Goal: Task Accomplishment & Management: Manage account settings

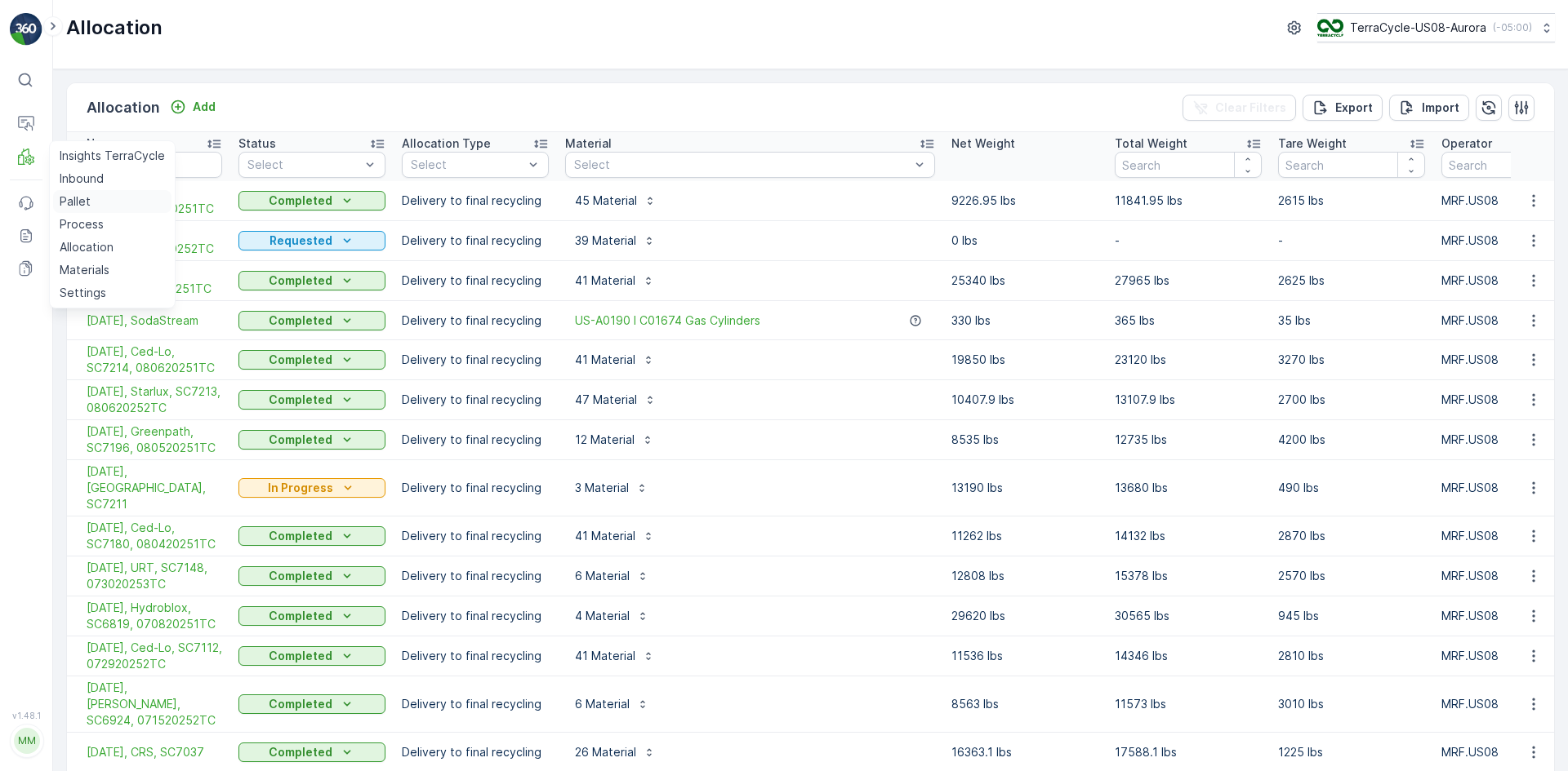
click at [80, 206] on p "Pallet" at bounding box center [75, 202] width 31 height 16
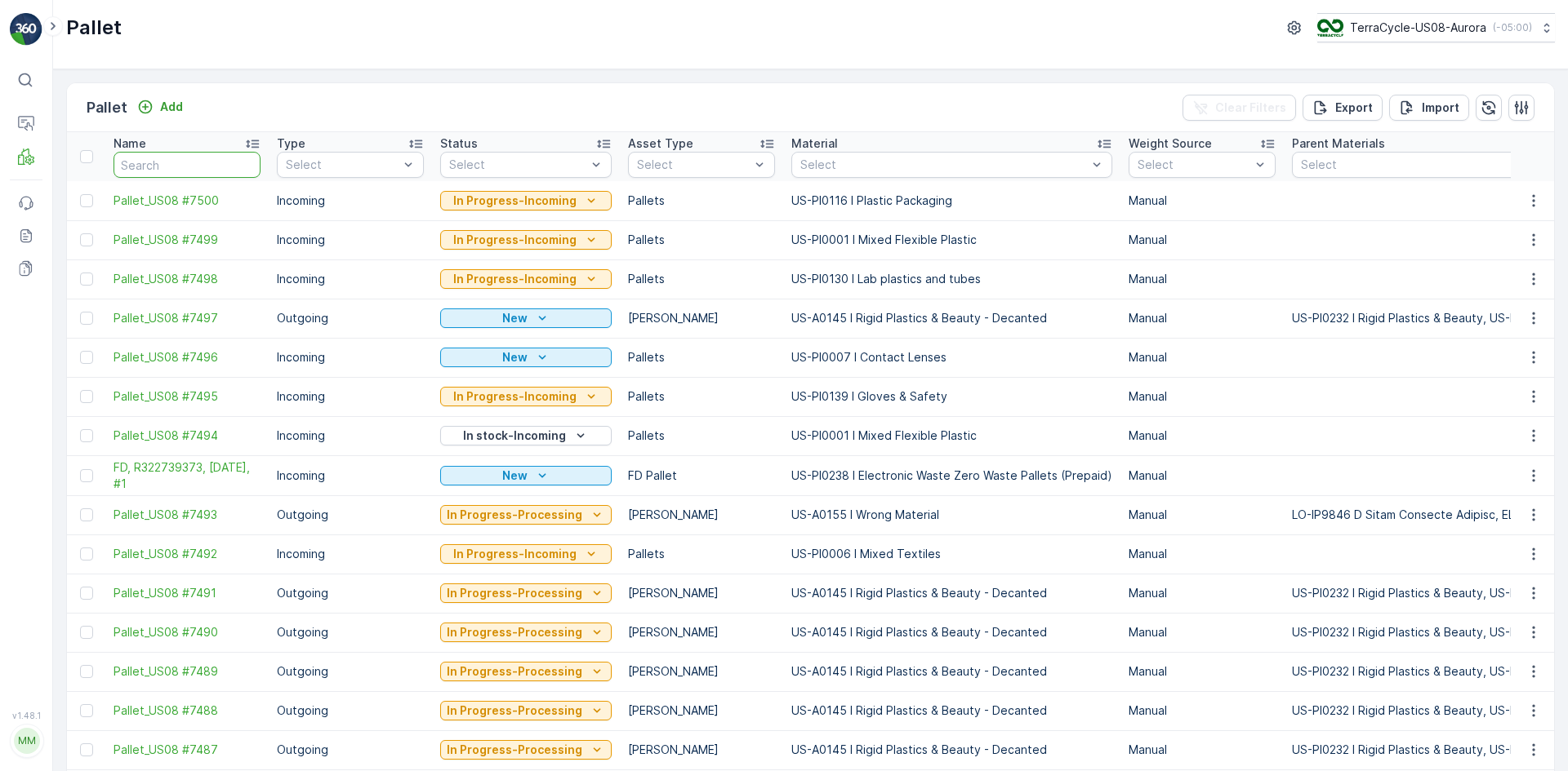
click at [201, 156] on input "text" at bounding box center [187, 165] width 147 height 26
paste input "FD, R322739373, [DATE], #1"
type input "FD, R322739373, [DATE], #1"
click at [1532, 479] on icon "button" at bounding box center [1533, 476] width 16 height 16
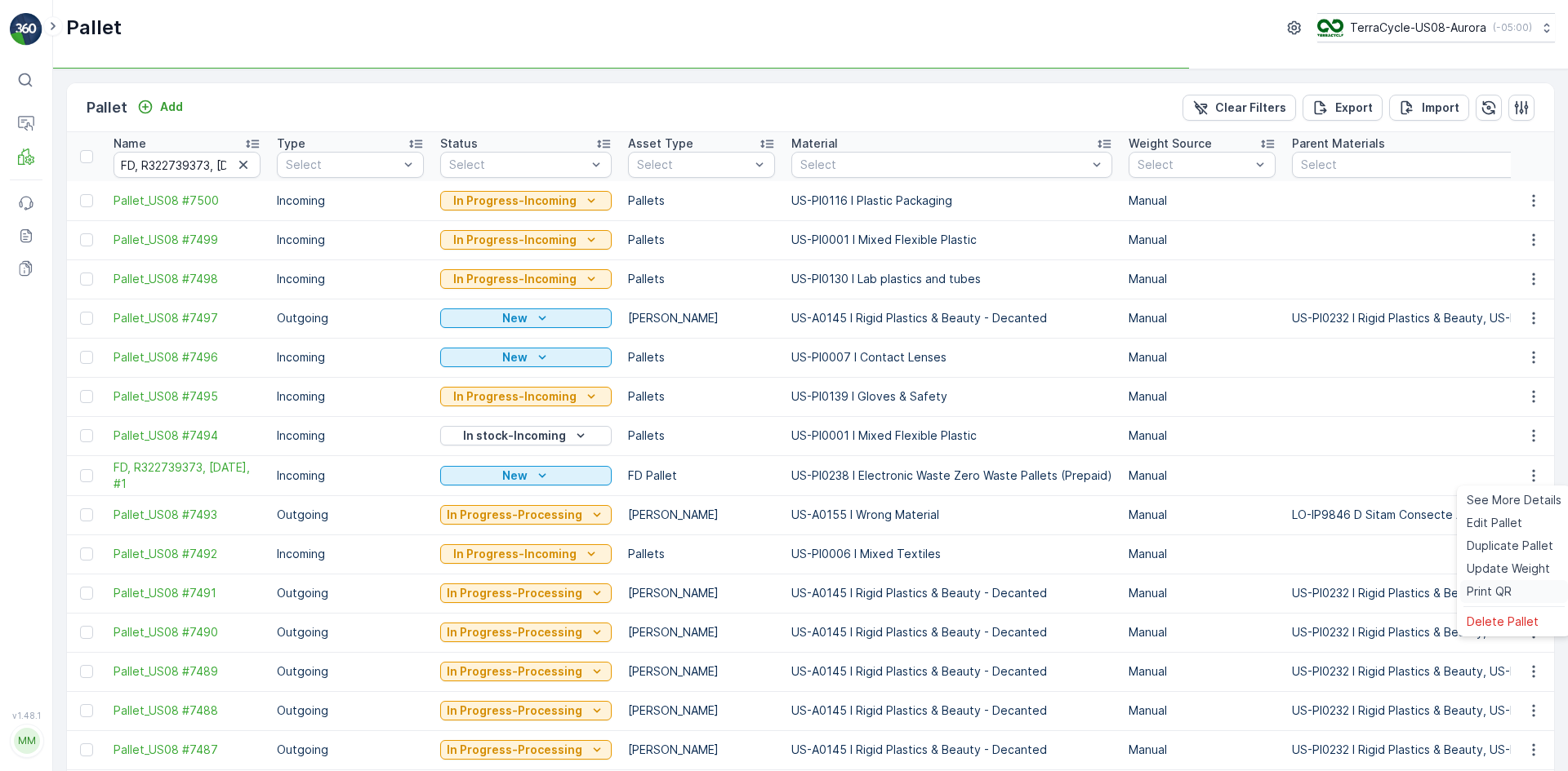
click at [1511, 585] on span "Print QR" at bounding box center [1489, 592] width 45 height 16
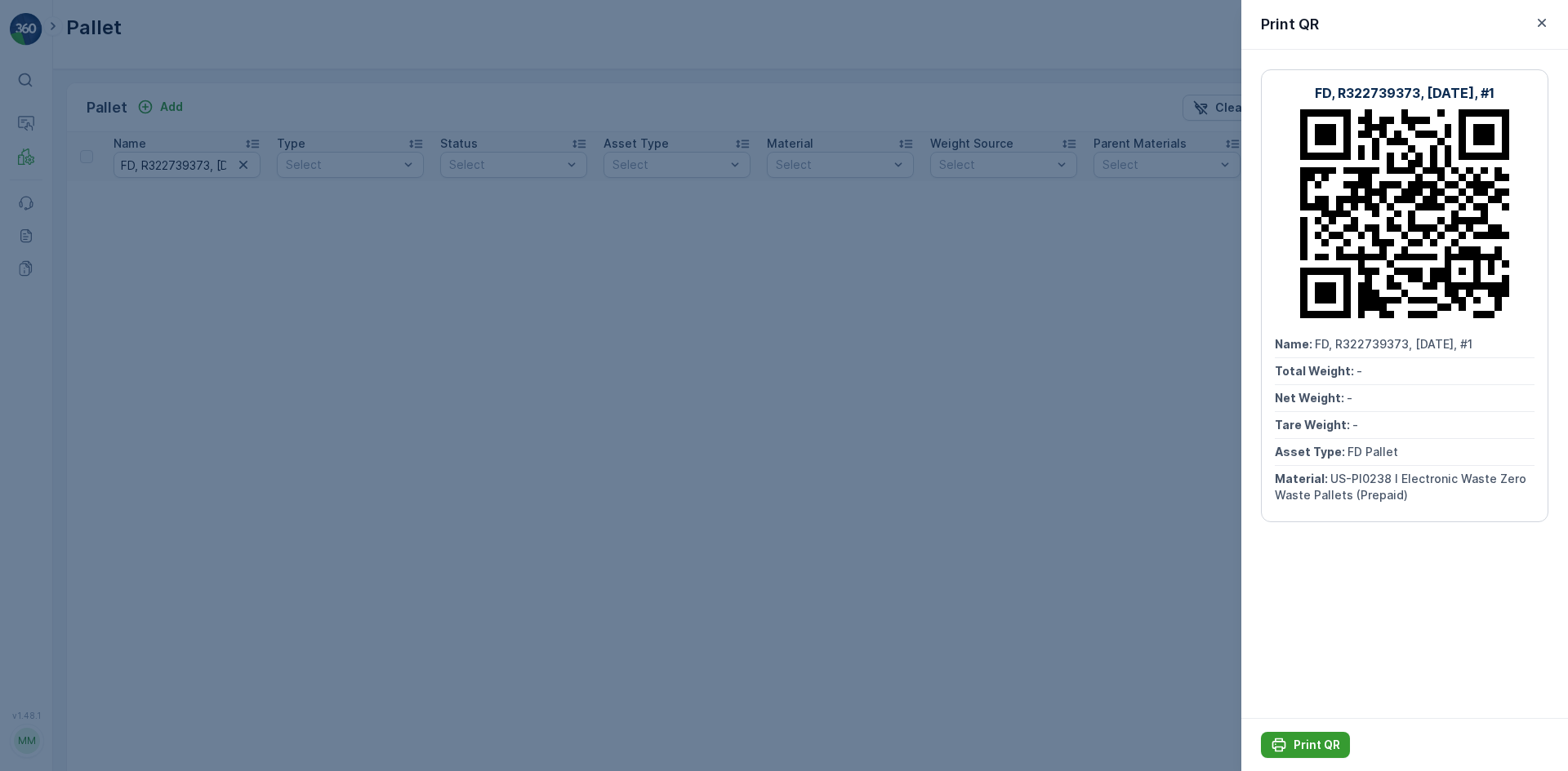
click at [1309, 747] on p "Print QR" at bounding box center [1317, 746] width 46 height 16
drag, startPoint x: 227, startPoint y: 435, endPoint x: 219, endPoint y: 318, distance: 117.3
click at [227, 426] on div at bounding box center [784, 385] width 1568 height 771
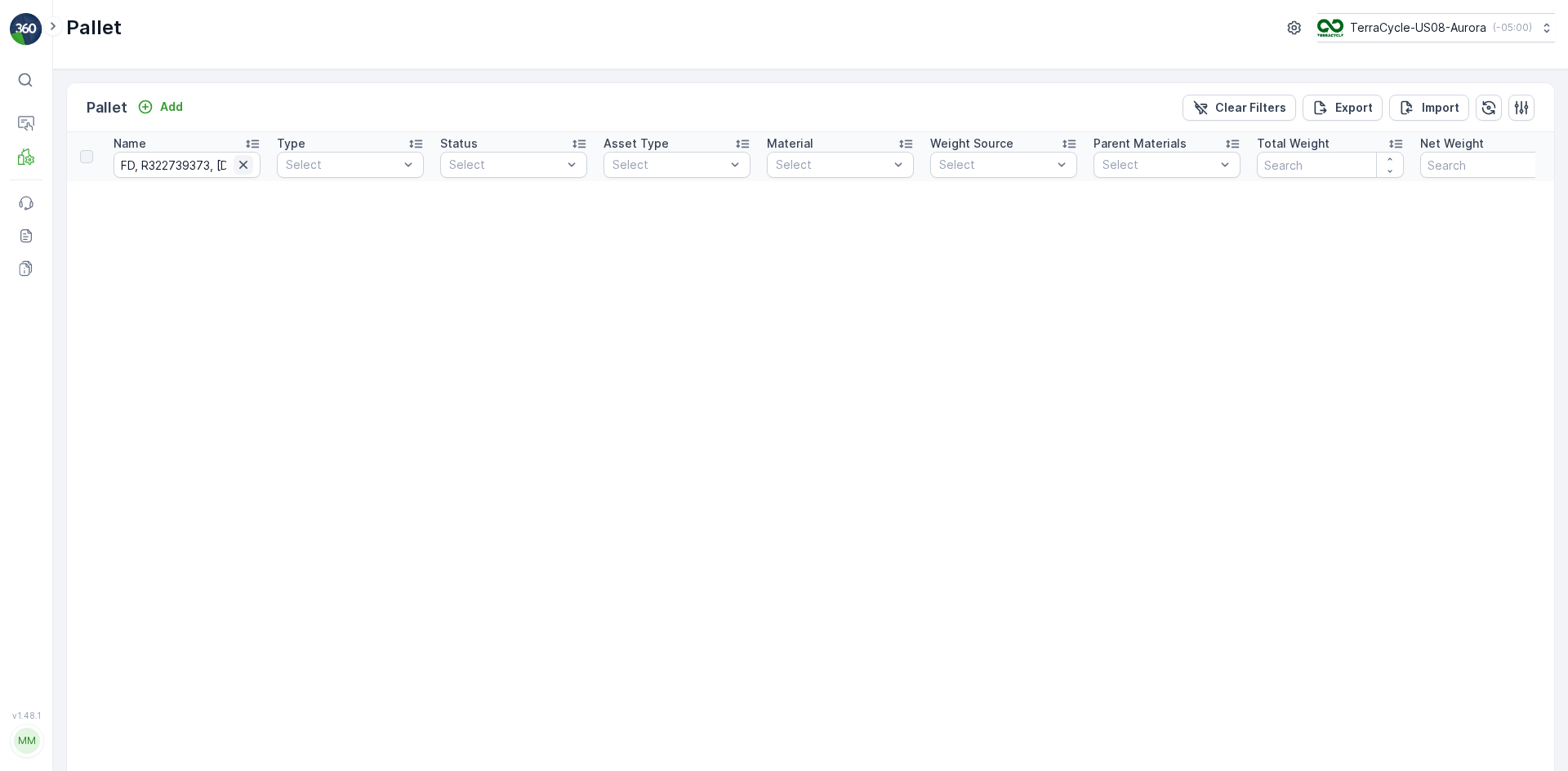
click at [243, 159] on icon "button" at bounding box center [243, 165] width 16 height 16
click at [218, 170] on input "text" at bounding box center [187, 165] width 147 height 26
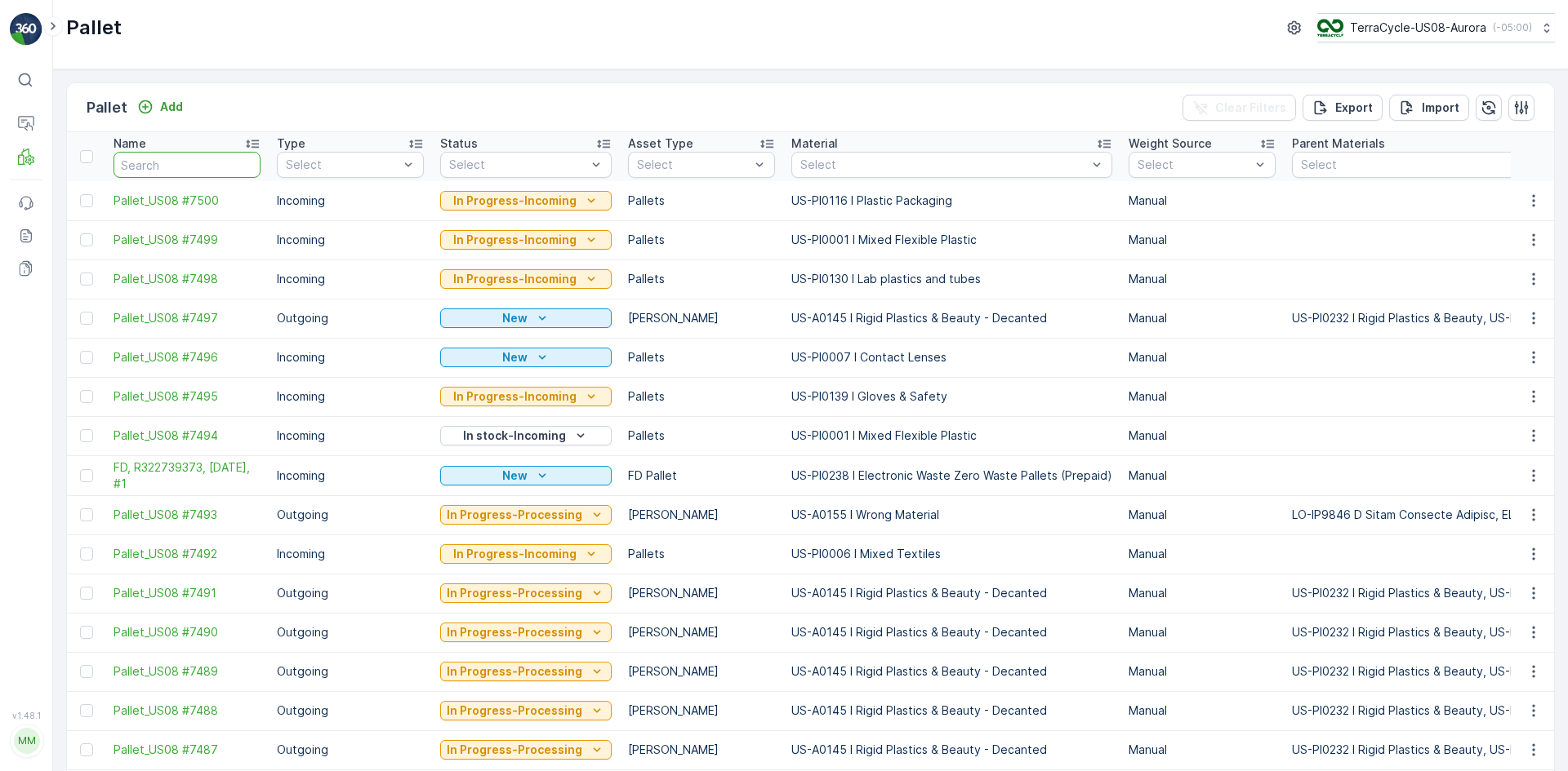
paste input "SC7306"
type input "SC7306"
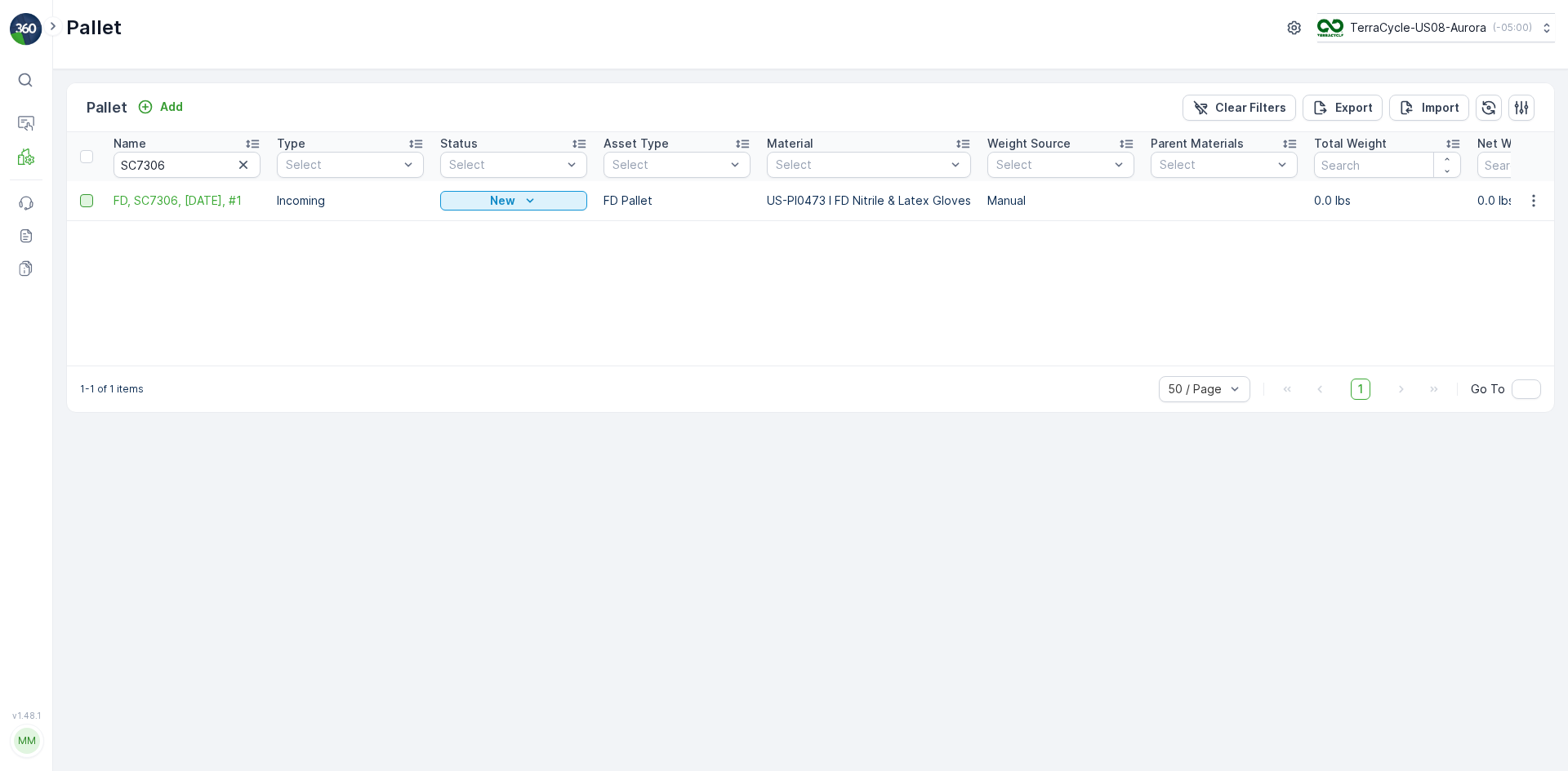
click at [84, 200] on div at bounding box center [87, 200] width 13 height 13
click at [80, 194] on input "checkbox" at bounding box center [80, 194] width 0 height 0
click at [1428, 100] on p "Print QR" at bounding box center [1430, 107] width 49 height 16
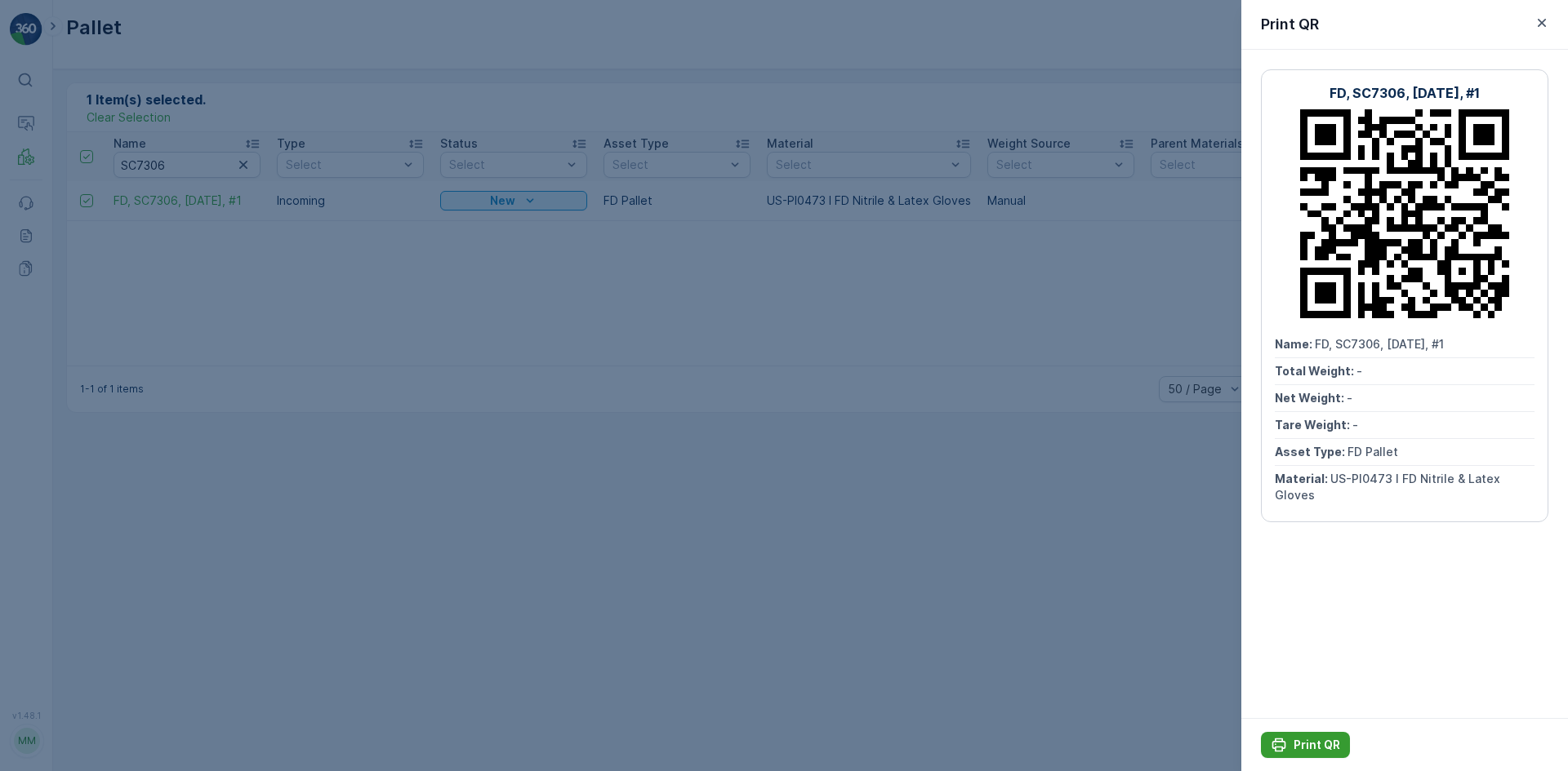
click at [1308, 735] on button "Print QR" at bounding box center [1306, 745] width 89 height 26
click at [382, 453] on div at bounding box center [784, 385] width 1568 height 771
drag, startPoint x: 370, startPoint y: 420, endPoint x: 346, endPoint y: 387, distance: 40.8
click at [358, 401] on div "1 Item(s) selected. Clear Selection Print QR Delete Name SC7306 Type Select Sta…" at bounding box center [810, 420] width 1515 height 702
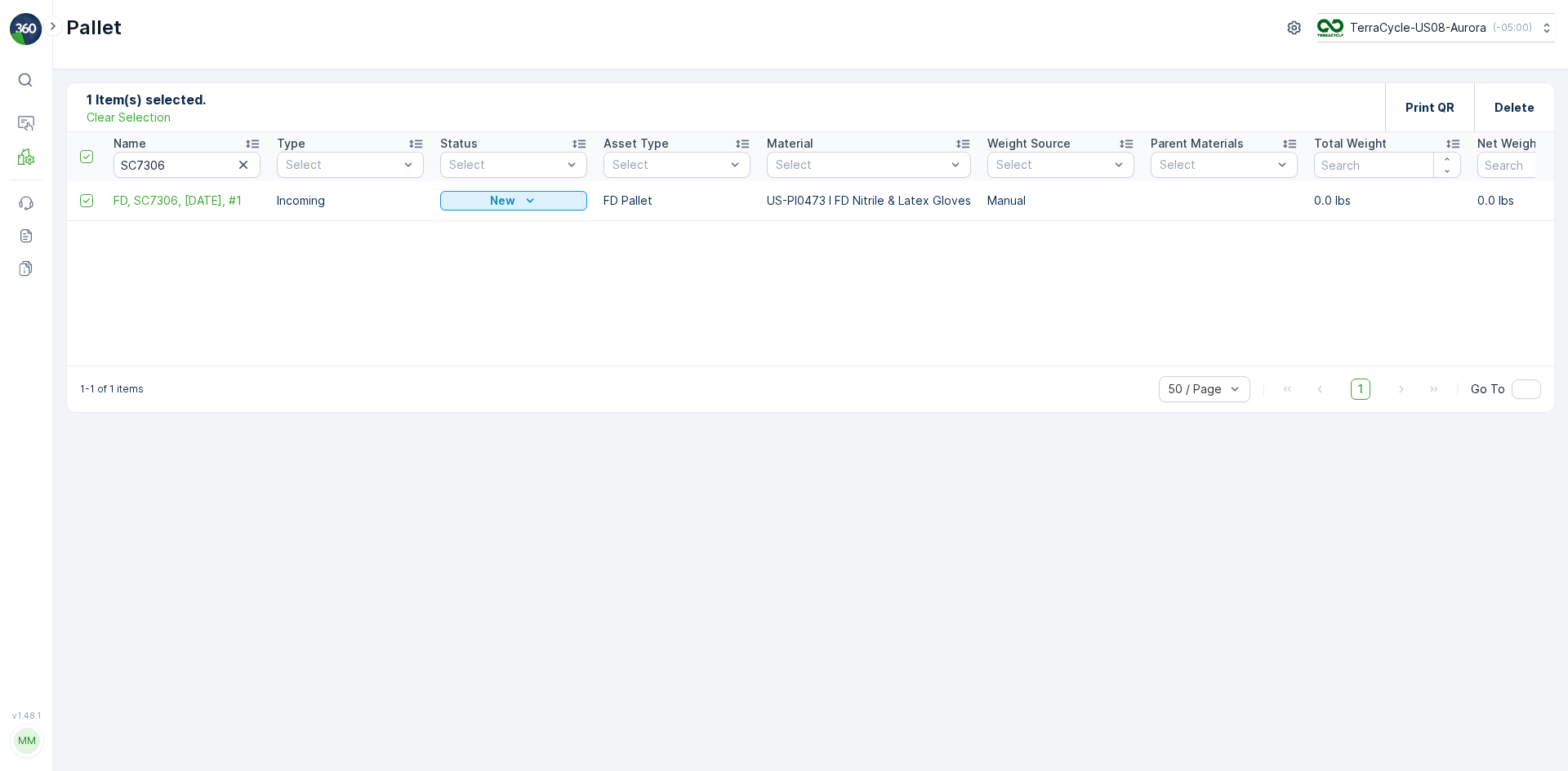
click at [123, 115] on p "Clear Selection" at bounding box center [128, 117] width 84 height 16
drag, startPoint x: 155, startPoint y: 174, endPoint x: 0, endPoint y: 177, distance: 155.0
click at [0, 177] on div "⌘B Operations MRF Events Reports Documents v 1.48.1 MM MRF.US08 Pallet TerraCyc…" at bounding box center [784, 385] width 1568 height 771
type input "28097"
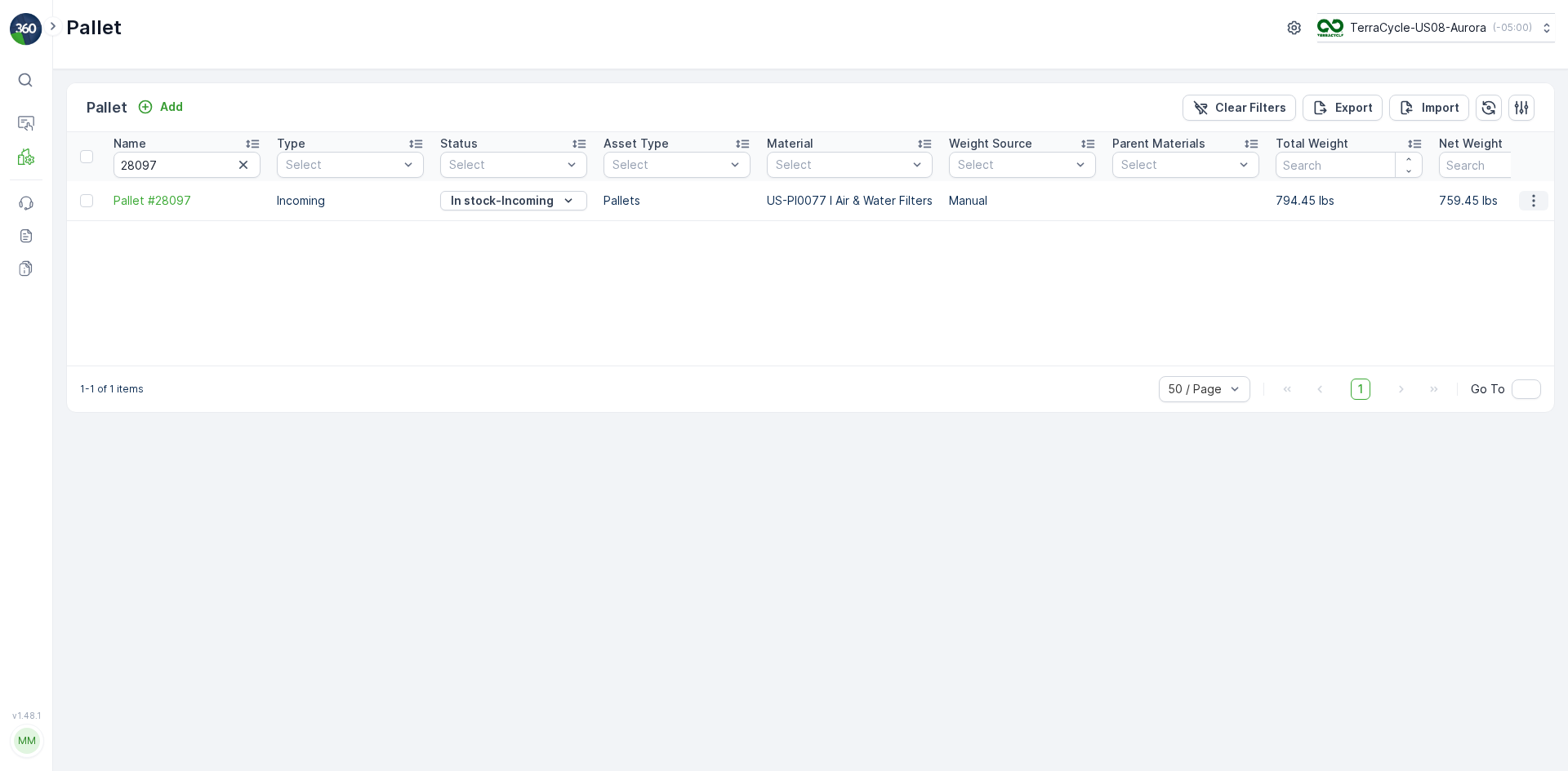
click at [1539, 198] on icon "button" at bounding box center [1533, 201] width 16 height 16
click at [1519, 242] on span "Edit Pallet" at bounding box center [1494, 249] width 56 height 16
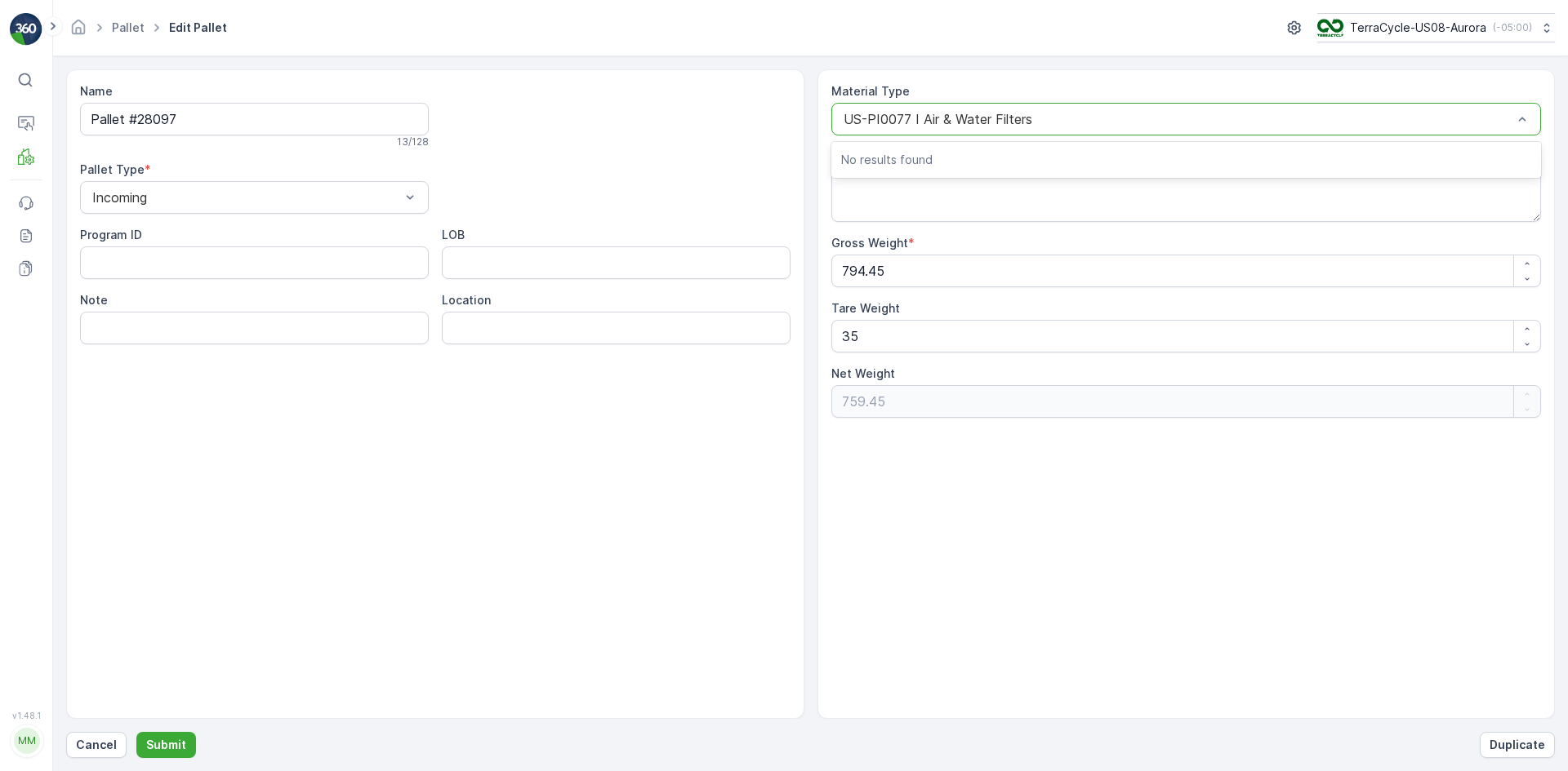
click at [1114, 118] on div at bounding box center [1178, 119] width 673 height 15
type input "p"
type input "0019"
click at [137, 732] on button "Submit" at bounding box center [166, 745] width 59 height 26
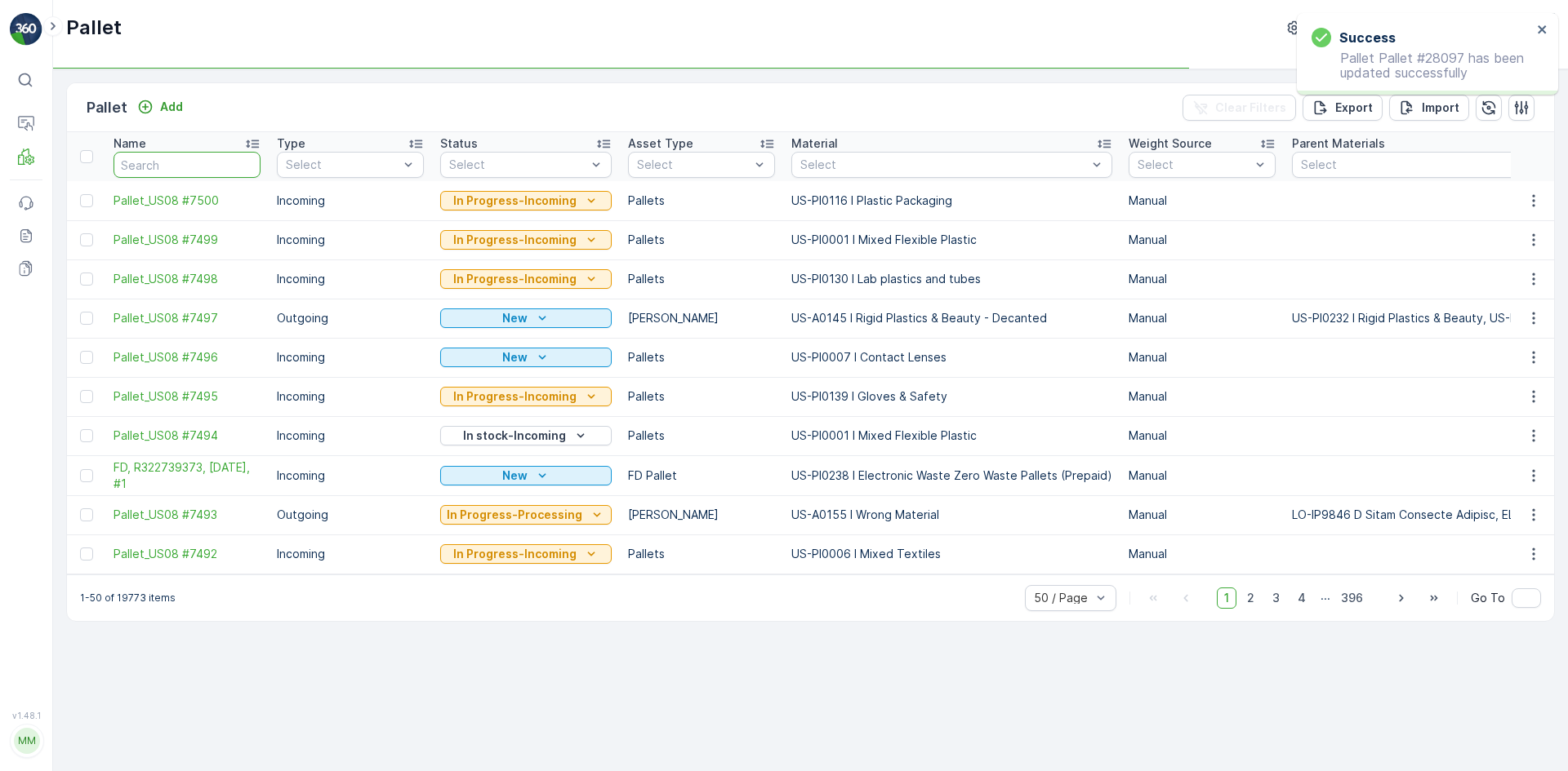
click at [218, 170] on input "text" at bounding box center [187, 165] width 147 height 26
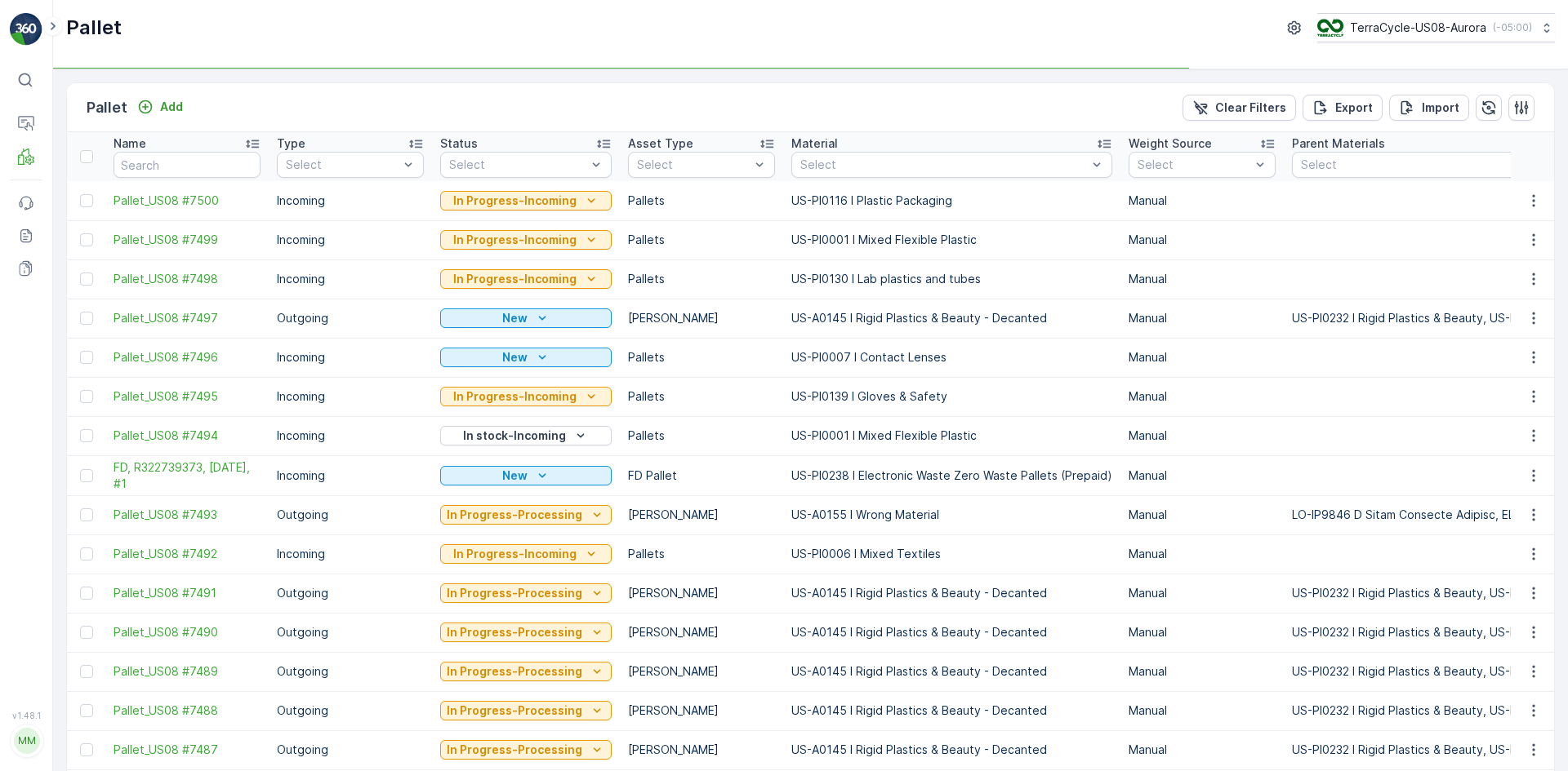
type input "2809"
click at [232, 169] on input "2809" at bounding box center [187, 165] width 147 height 26
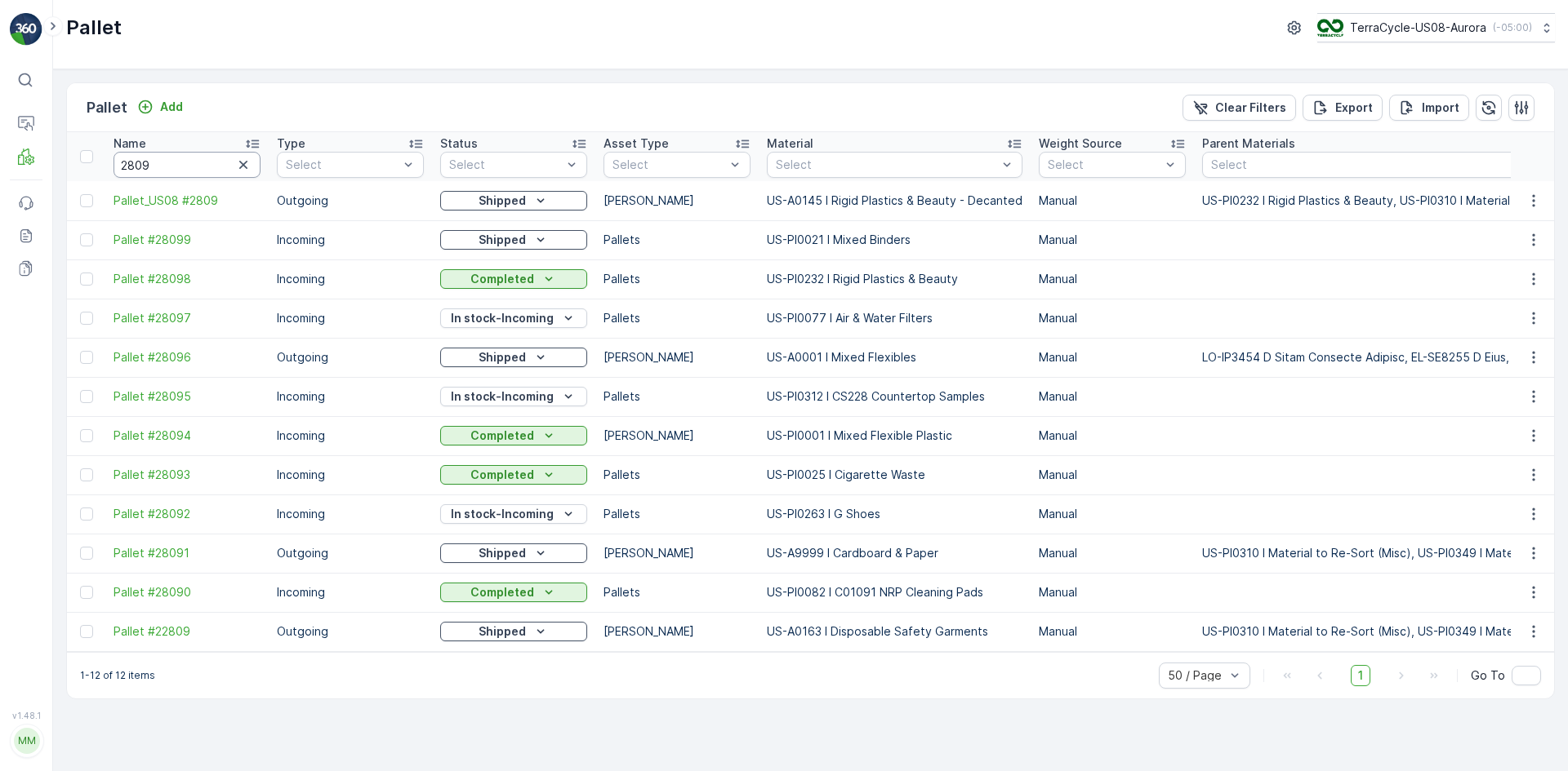
click at [233, 170] on input "2809" at bounding box center [187, 165] width 147 height 26
type input "28097"
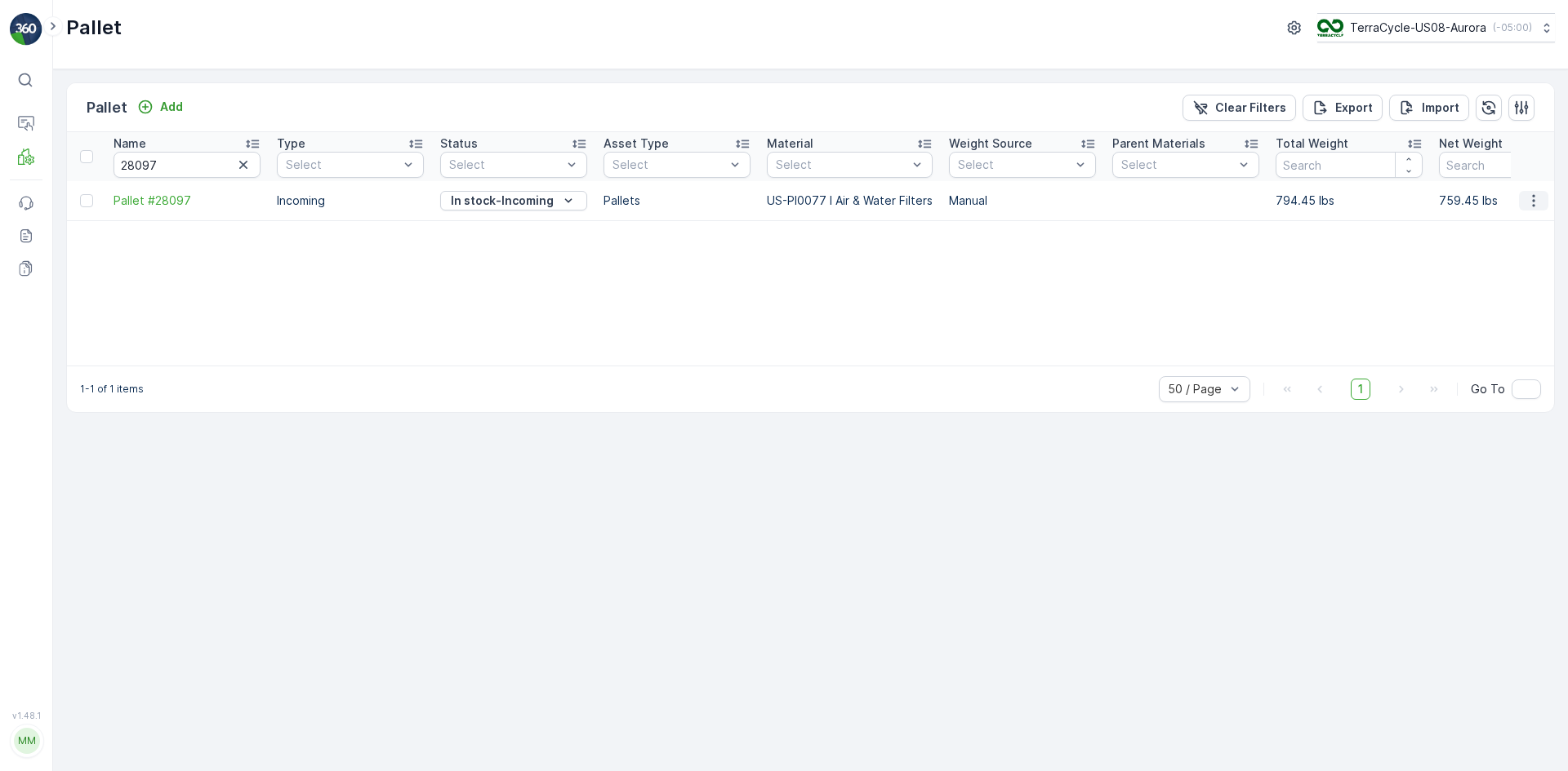
click at [1537, 200] on icon "button" at bounding box center [1533, 201] width 16 height 16
click at [1508, 238] on div "Edit Pallet" at bounding box center [1514, 248] width 107 height 23
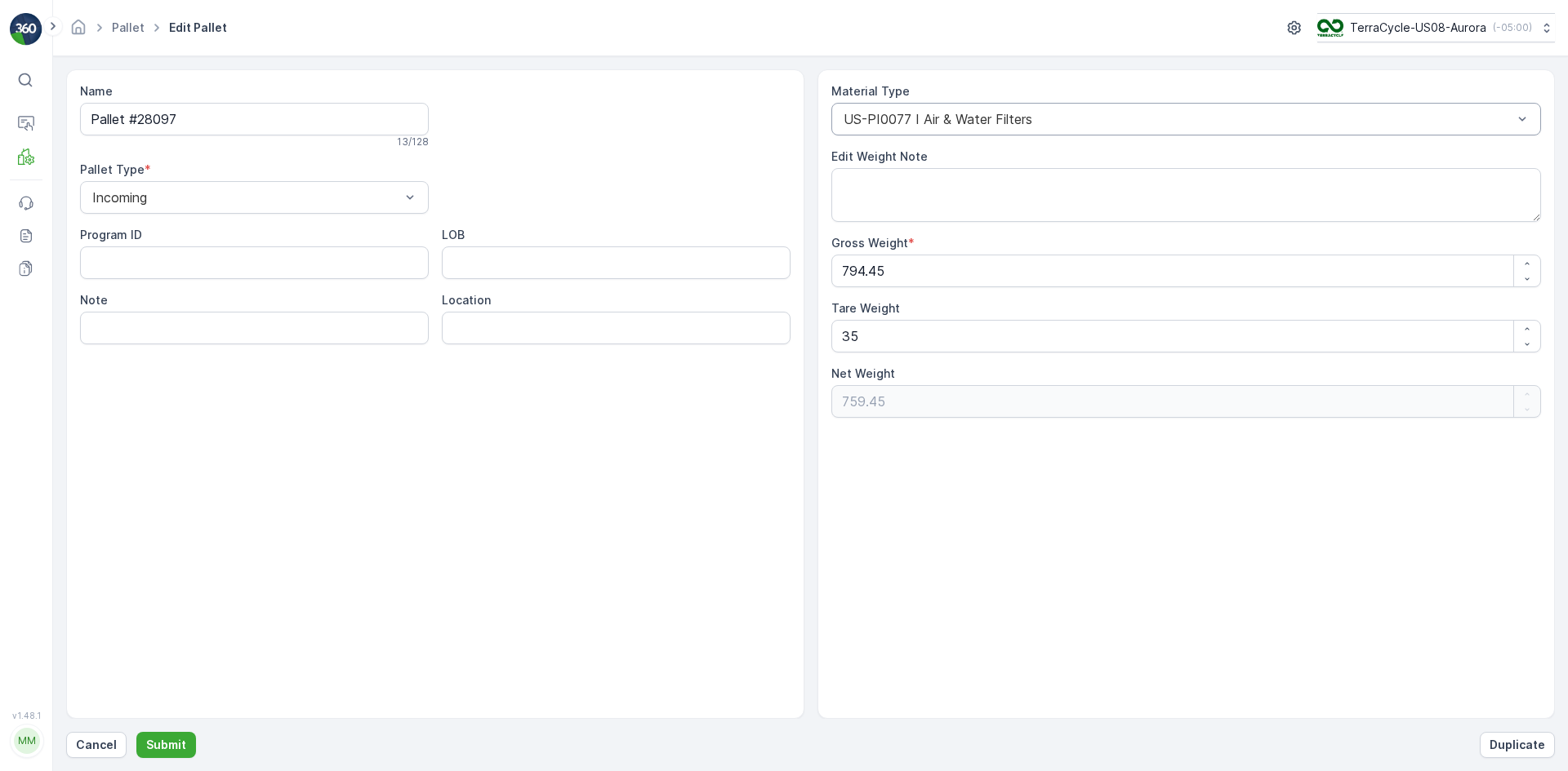
click at [889, 117] on div at bounding box center [1178, 119] width 673 height 15
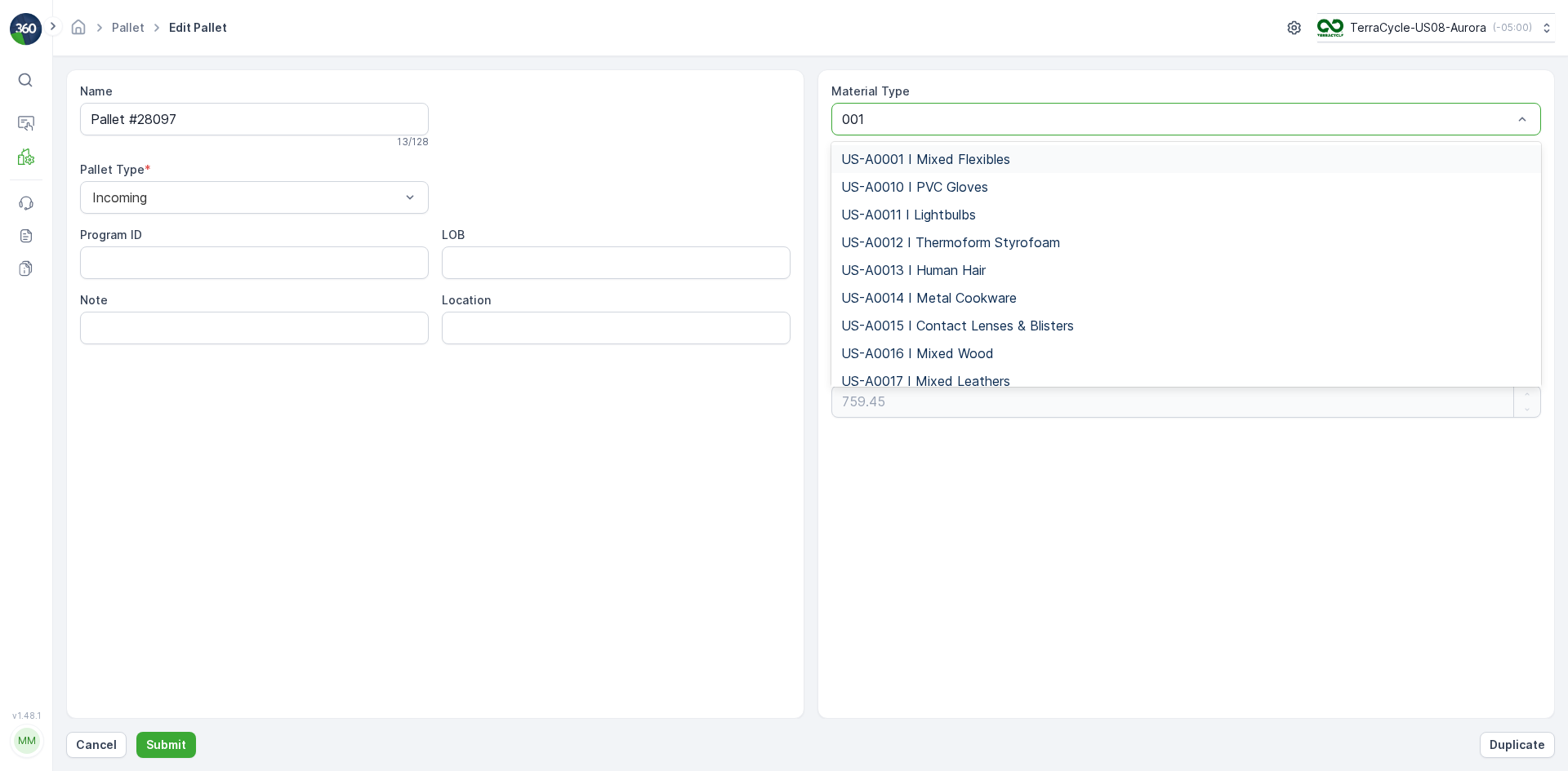
type input "0019"
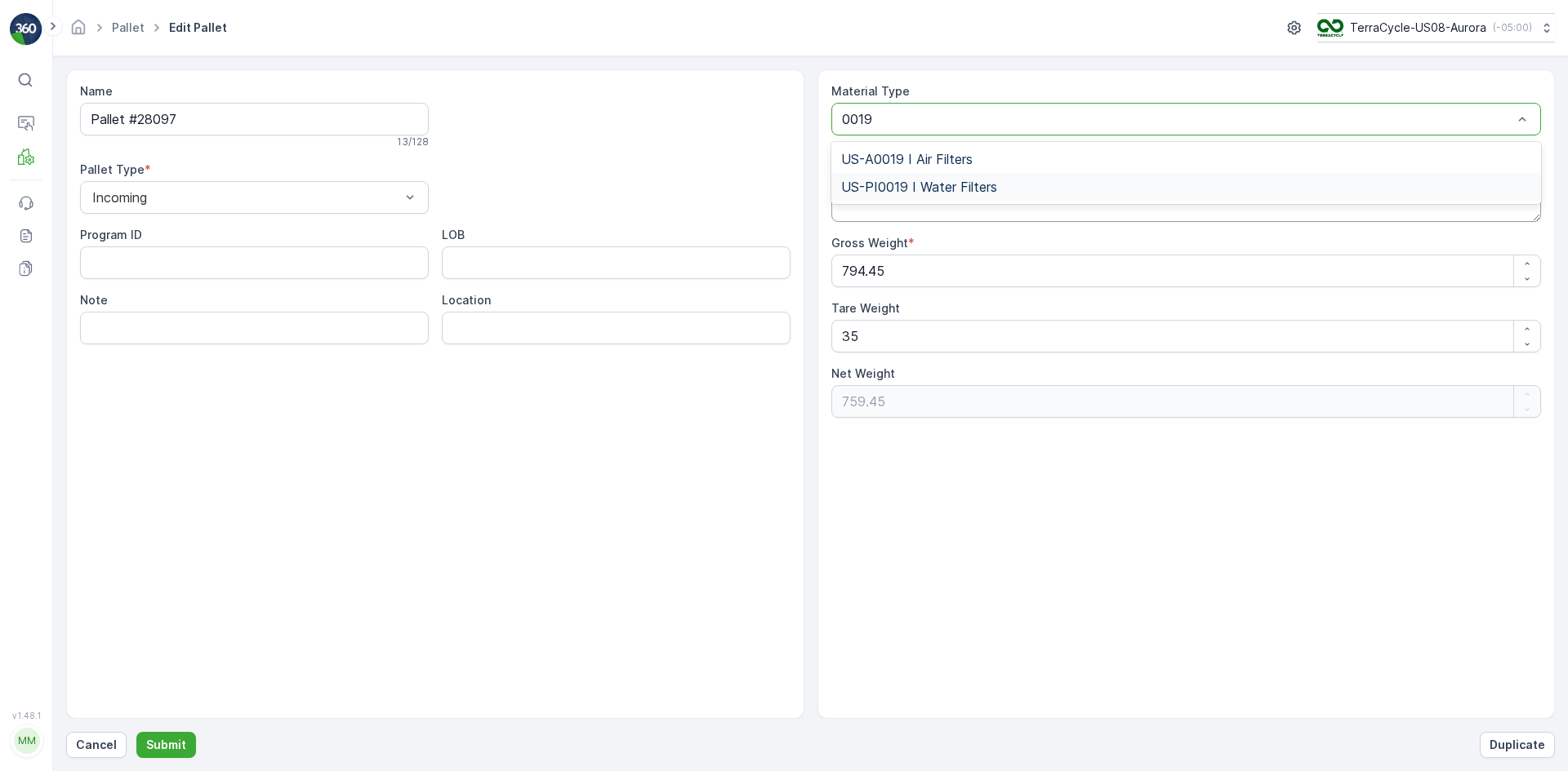
click at [957, 190] on span "US-PI0019 I Water Filters" at bounding box center [919, 187] width 156 height 15
click at [162, 749] on p "Submit" at bounding box center [167, 746] width 40 height 16
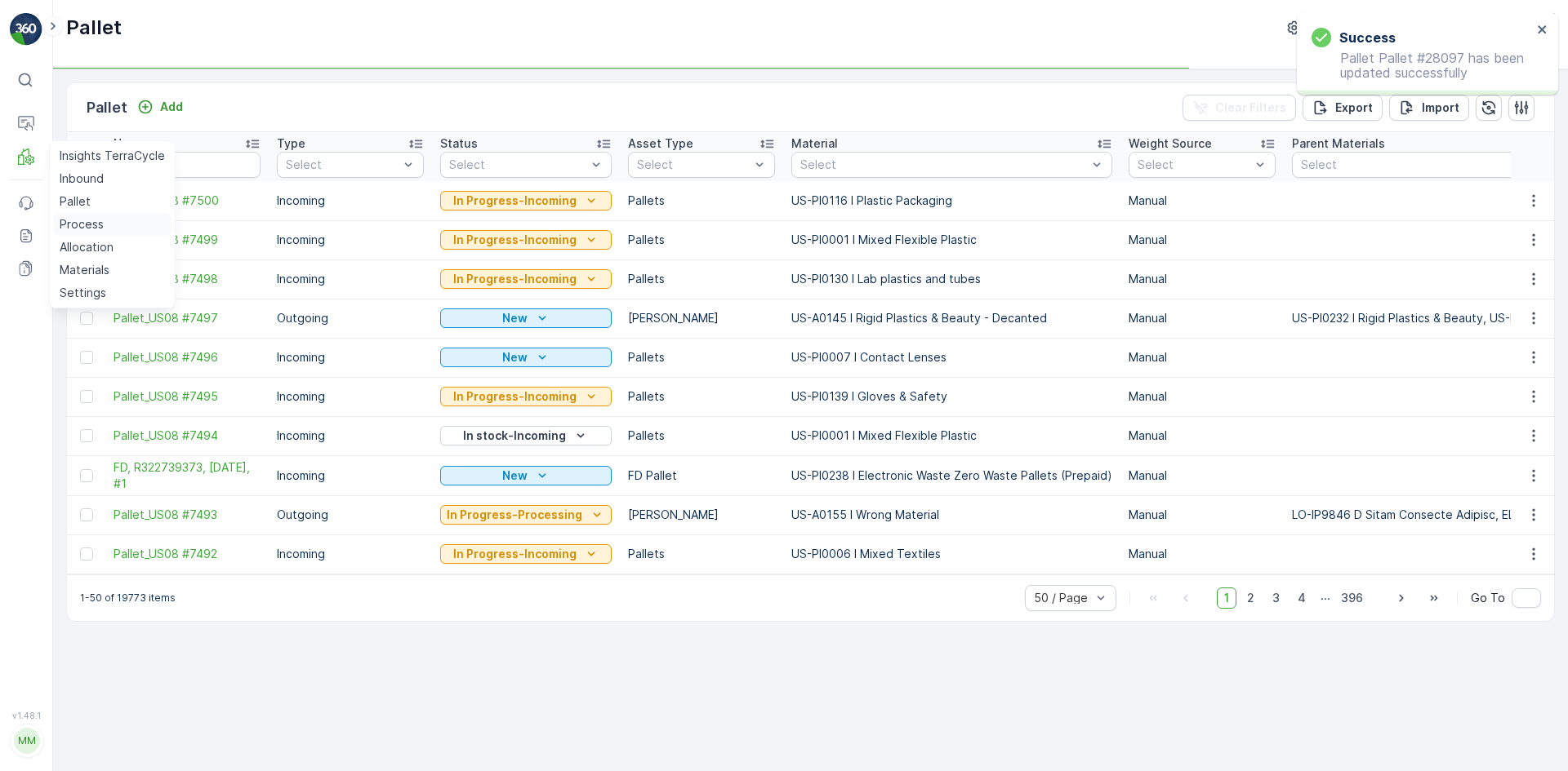
click at [68, 218] on p "Process" at bounding box center [81, 225] width 44 height 16
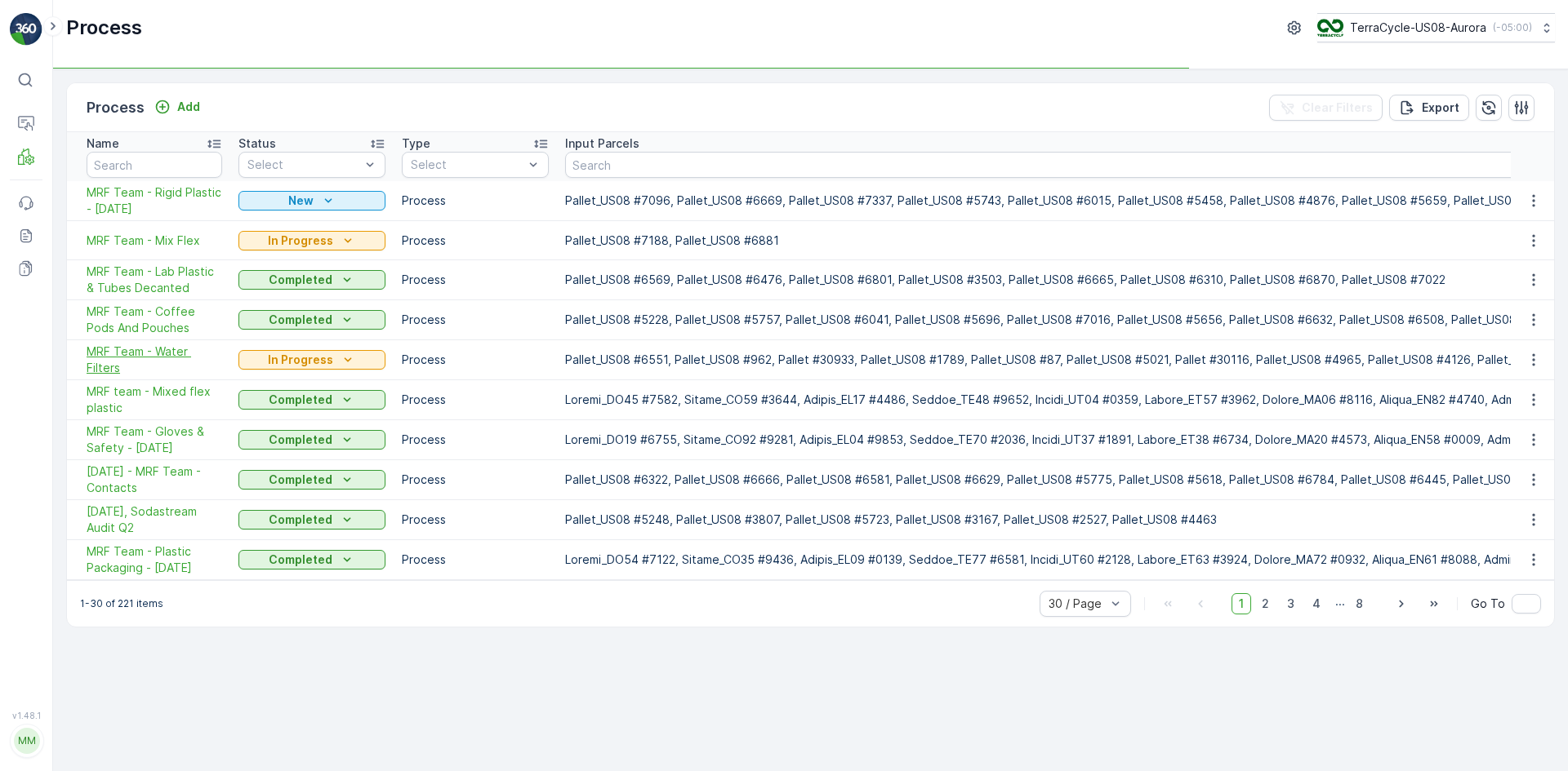
click at [180, 348] on span "MRF Team - Water Filters" at bounding box center [154, 360] width 136 height 33
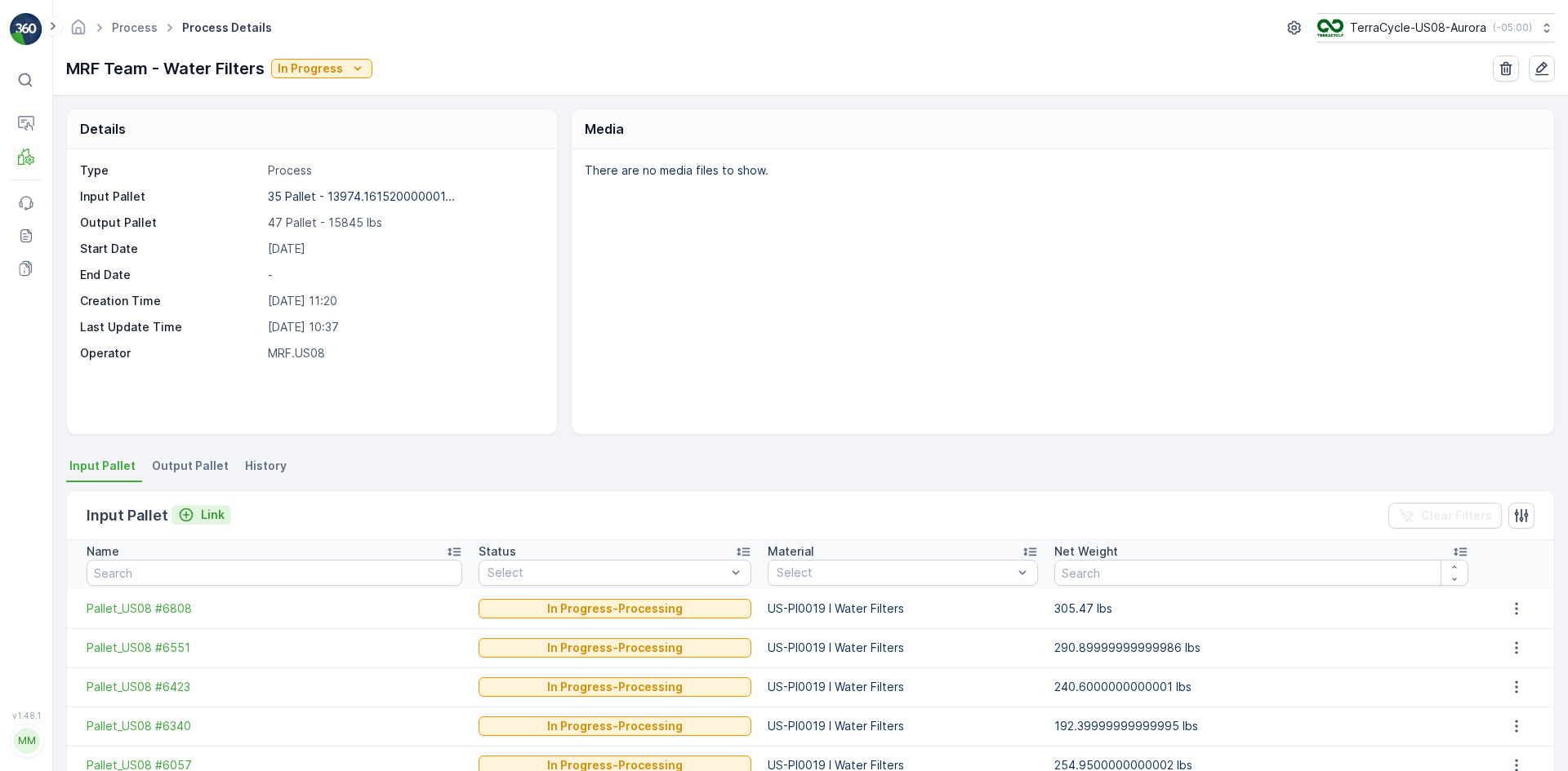
click at [202, 511] on p "Link" at bounding box center [213, 515] width 24 height 16
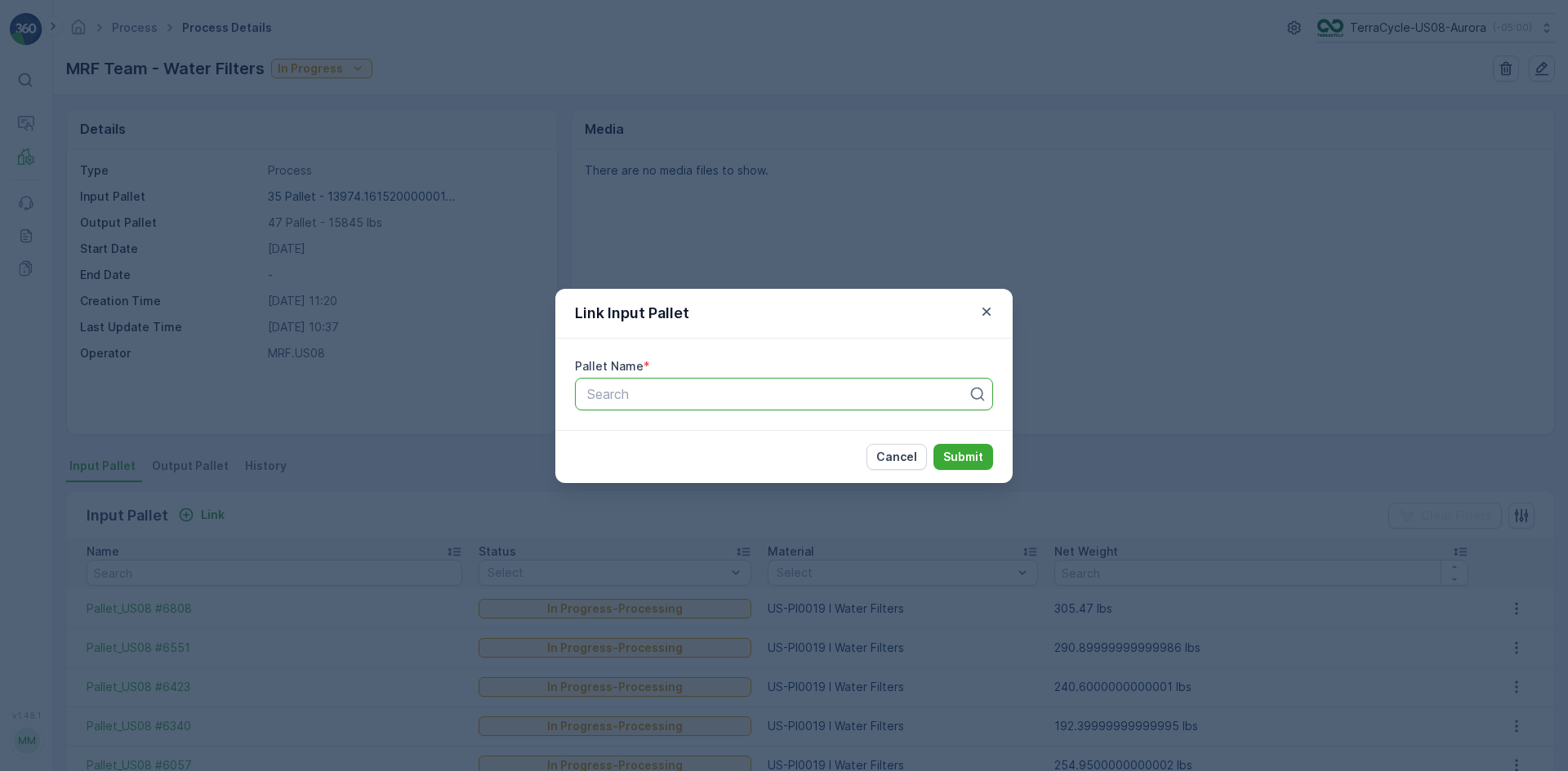
click at [906, 388] on div at bounding box center [778, 394] width 384 height 15
type input "28097"
click at [693, 433] on div "Pallet #28097" at bounding box center [784, 434] width 399 height 15
click at [975, 462] on p "Submit" at bounding box center [963, 457] width 40 height 16
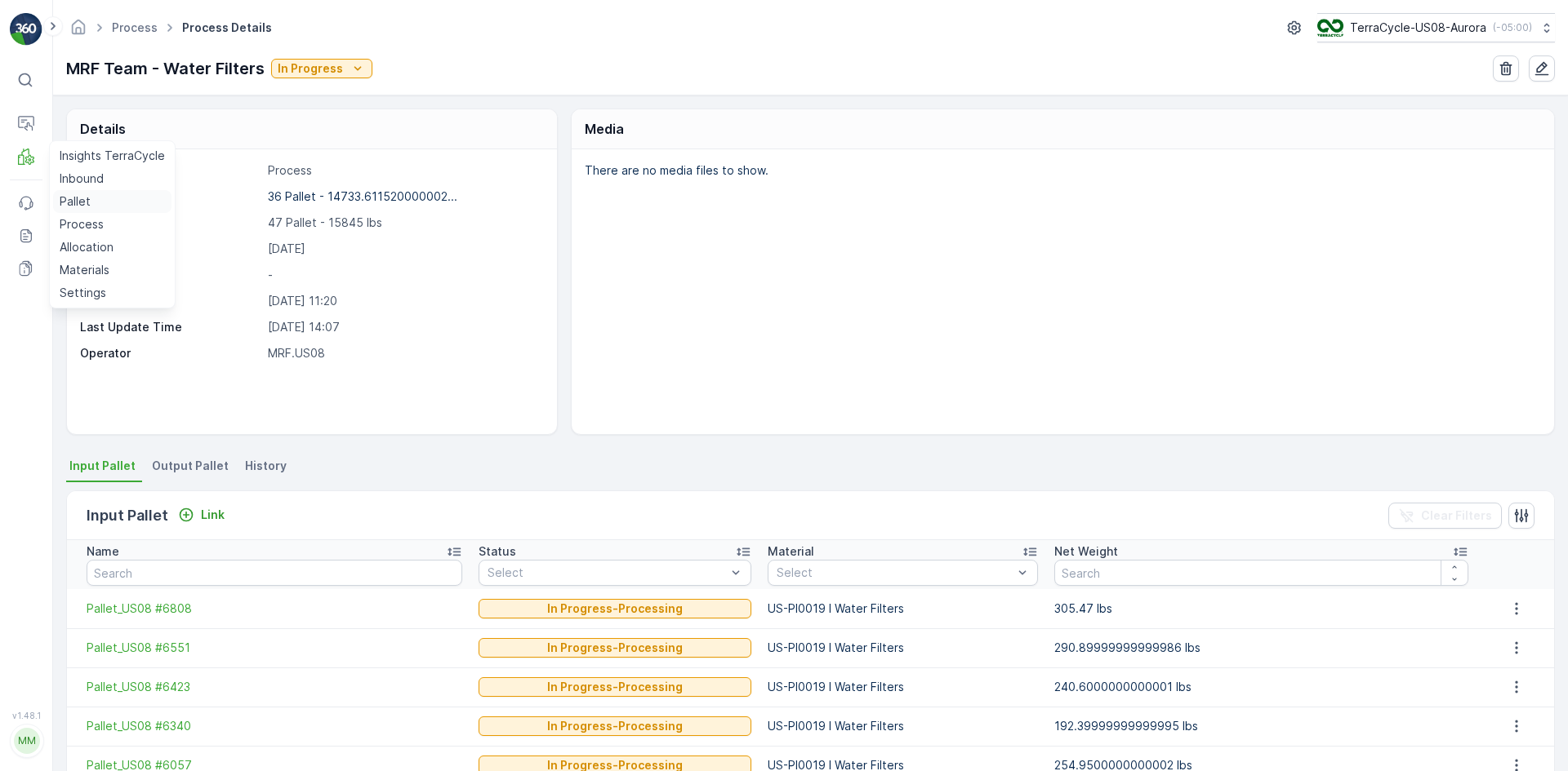
click at [111, 206] on link "Pallet" at bounding box center [112, 201] width 118 height 23
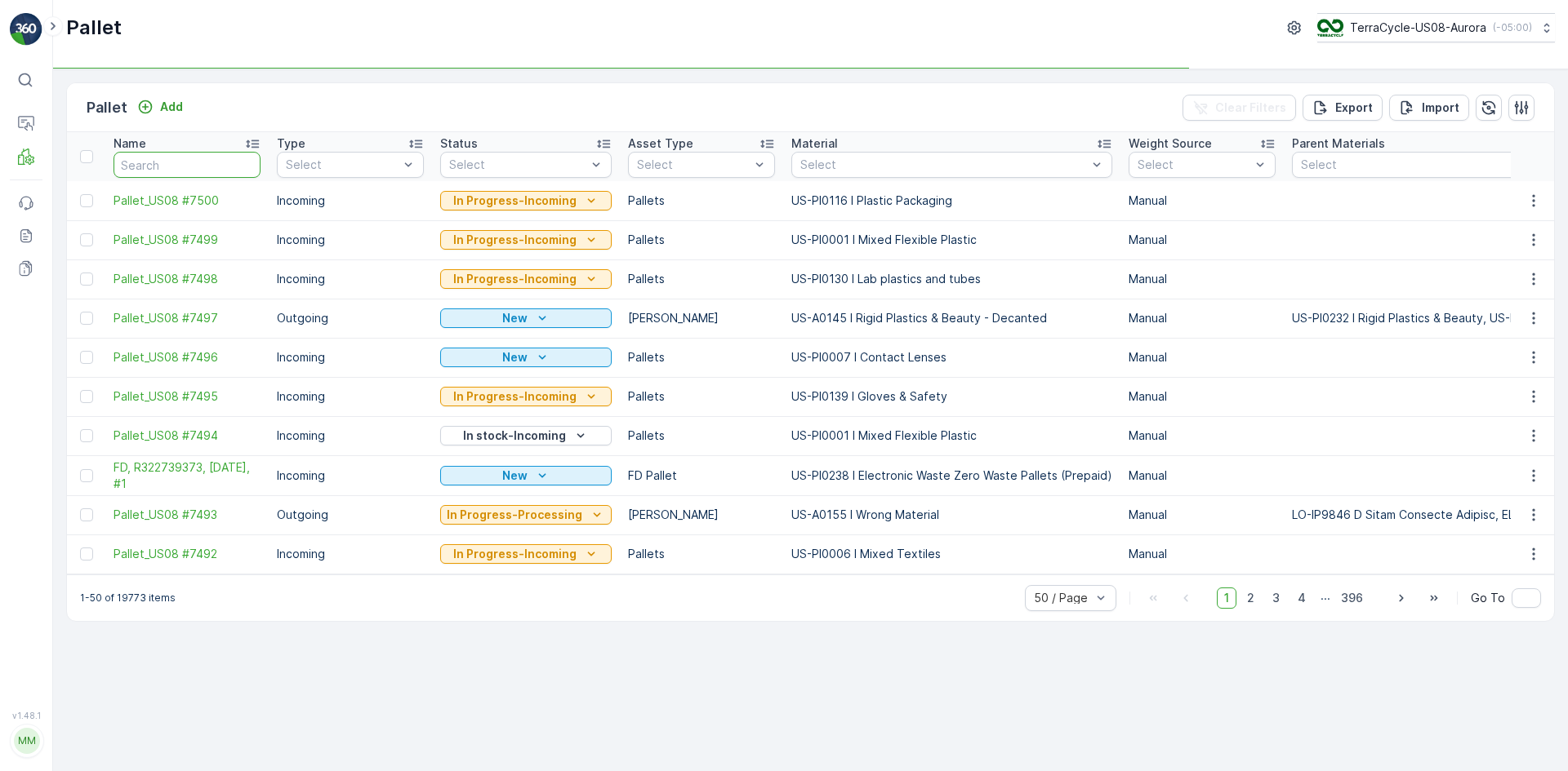
click at [175, 157] on input "text" at bounding box center [187, 165] width 147 height 26
type input "71"
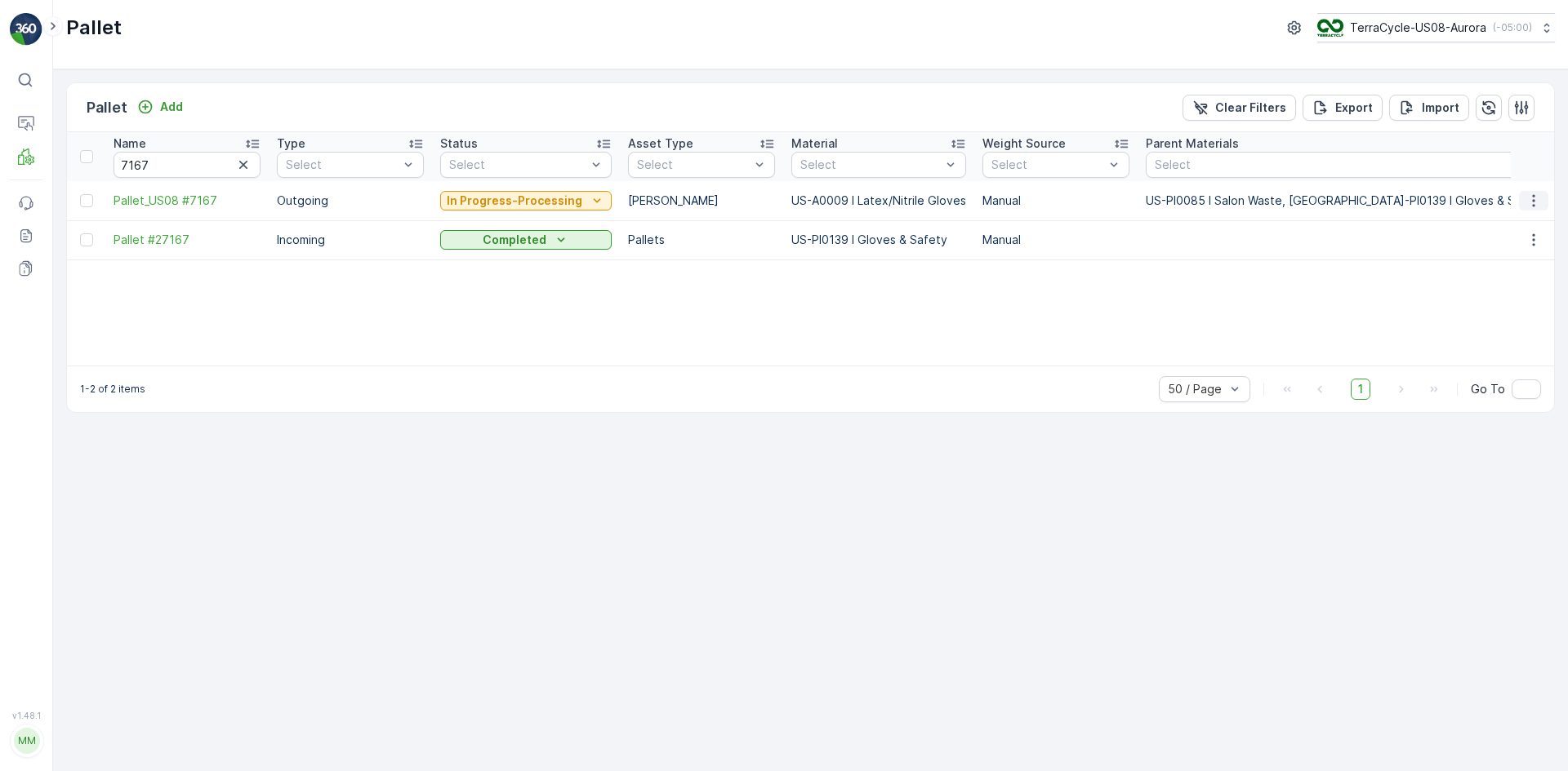
click at [1526, 203] on icon "button" at bounding box center [1533, 201] width 16 height 16
click at [1504, 350] on span "Delete Pallet" at bounding box center [1502, 347] width 72 height 16
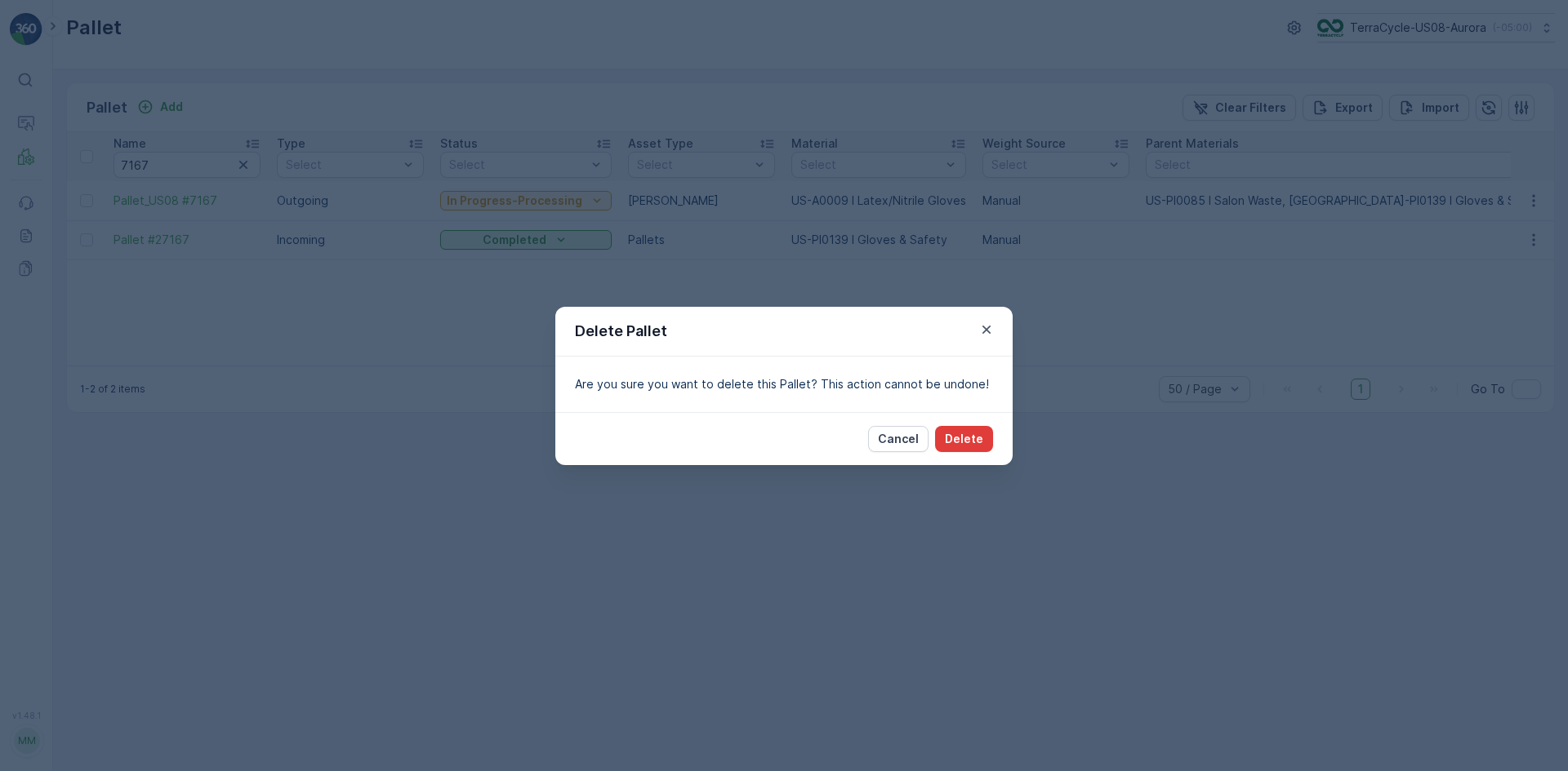
click at [974, 433] on p "Delete" at bounding box center [964, 440] width 38 height 16
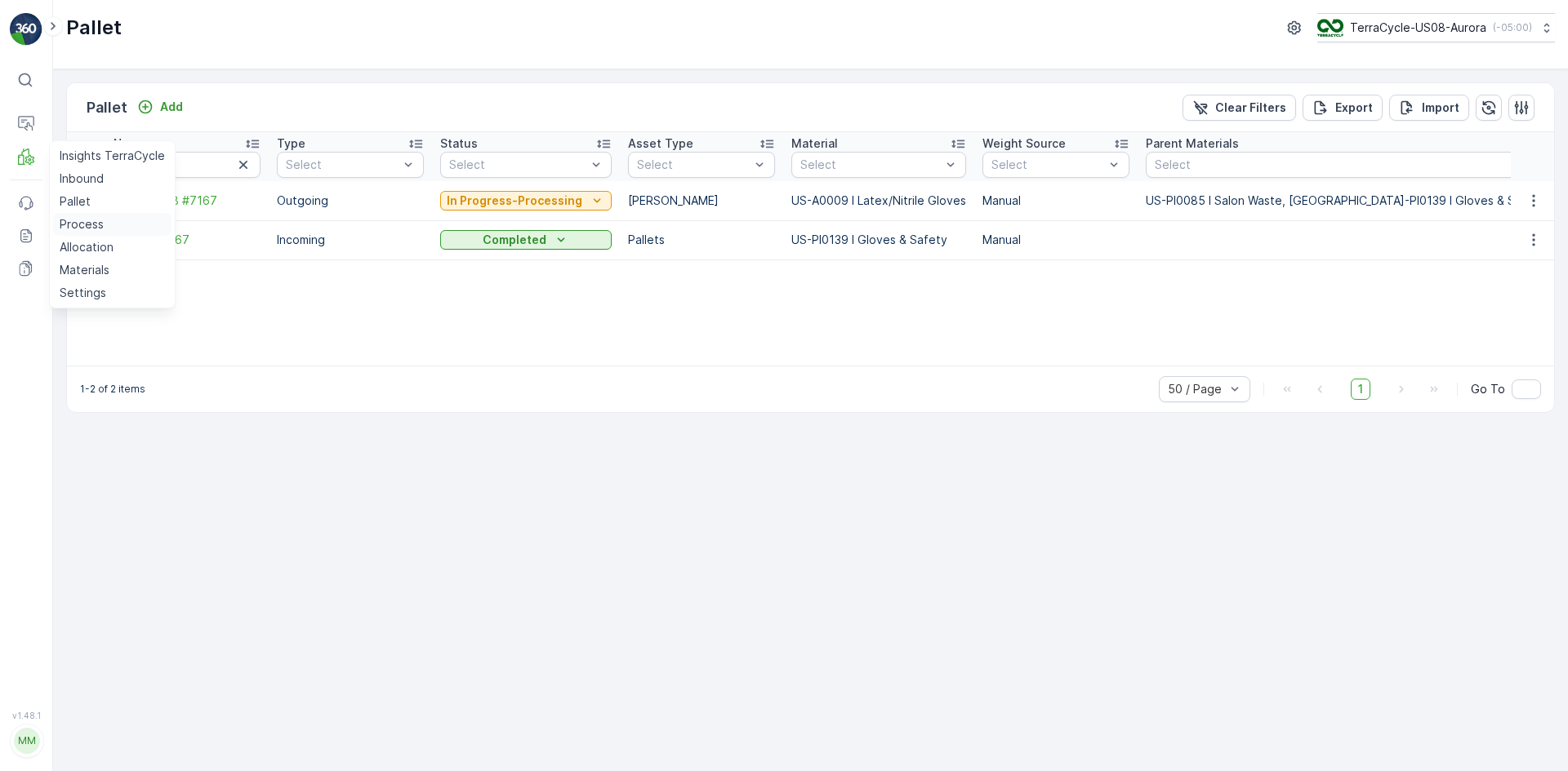
click at [67, 218] on p "Process" at bounding box center [81, 225] width 44 height 16
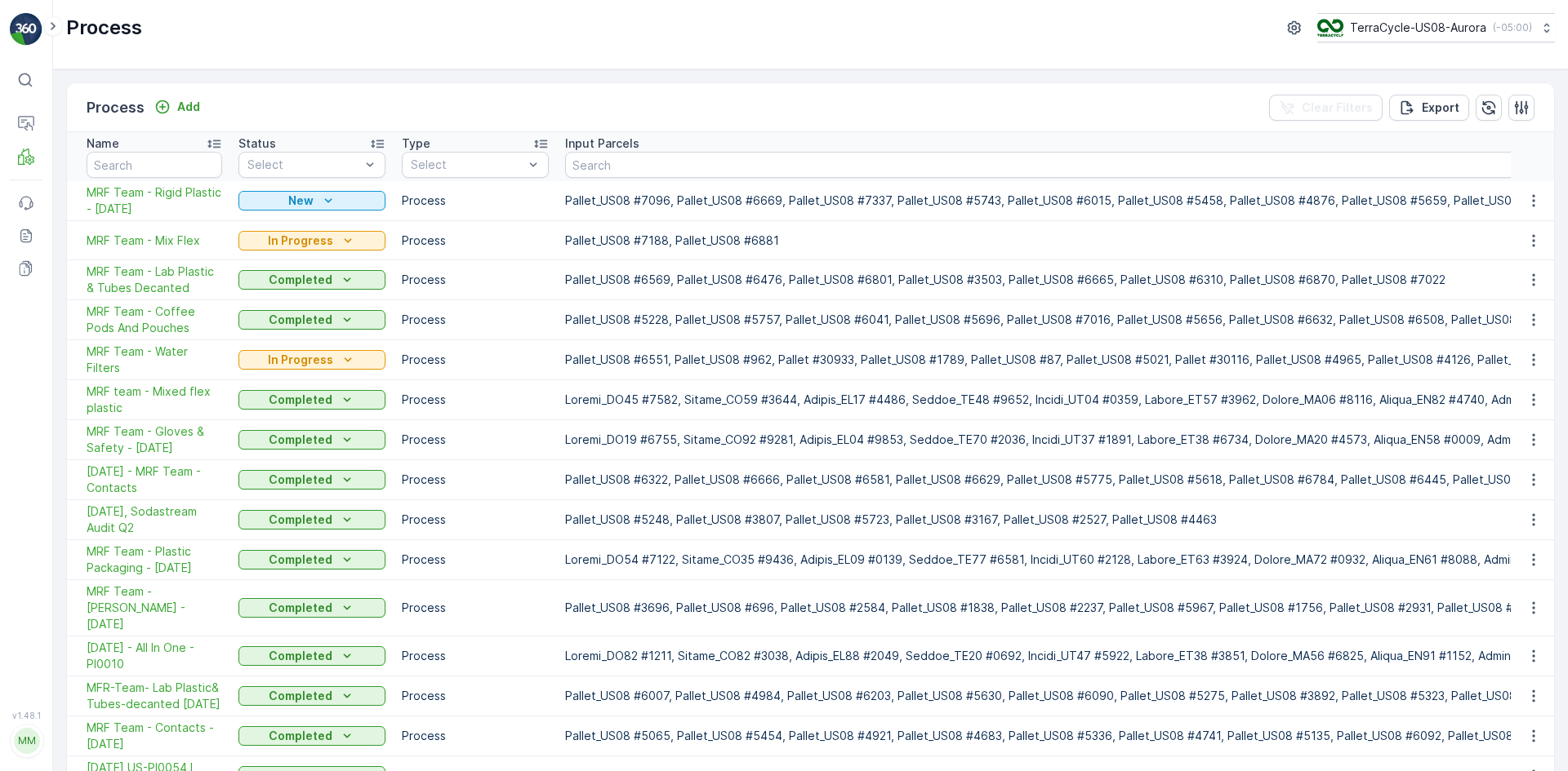
click at [158, 437] on span "MRF Team - Gloves & Safety - [DATE]" at bounding box center [154, 440] width 136 height 33
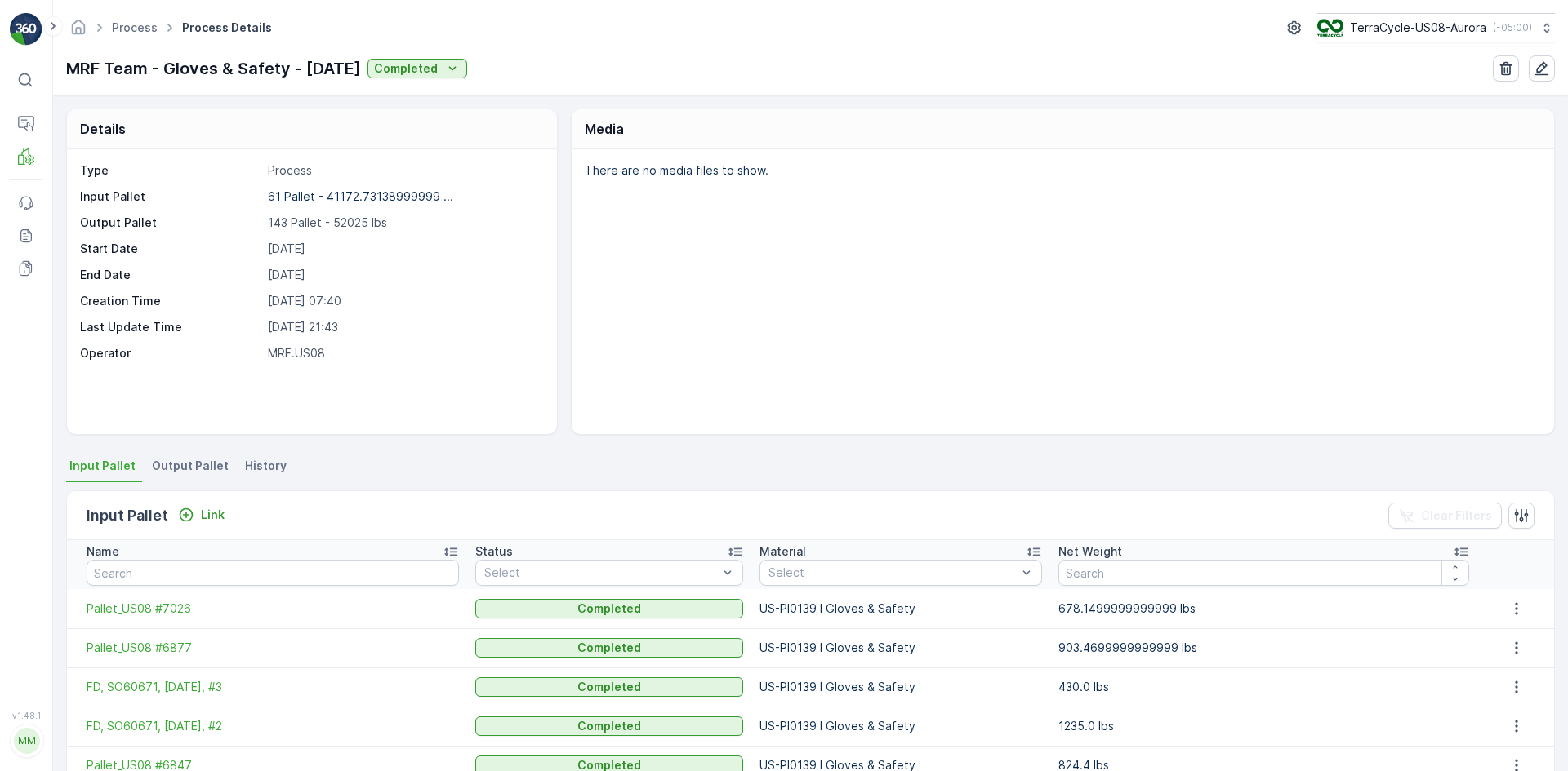
click at [206, 476] on li "Output Pallet" at bounding box center [191, 469] width 87 height 27
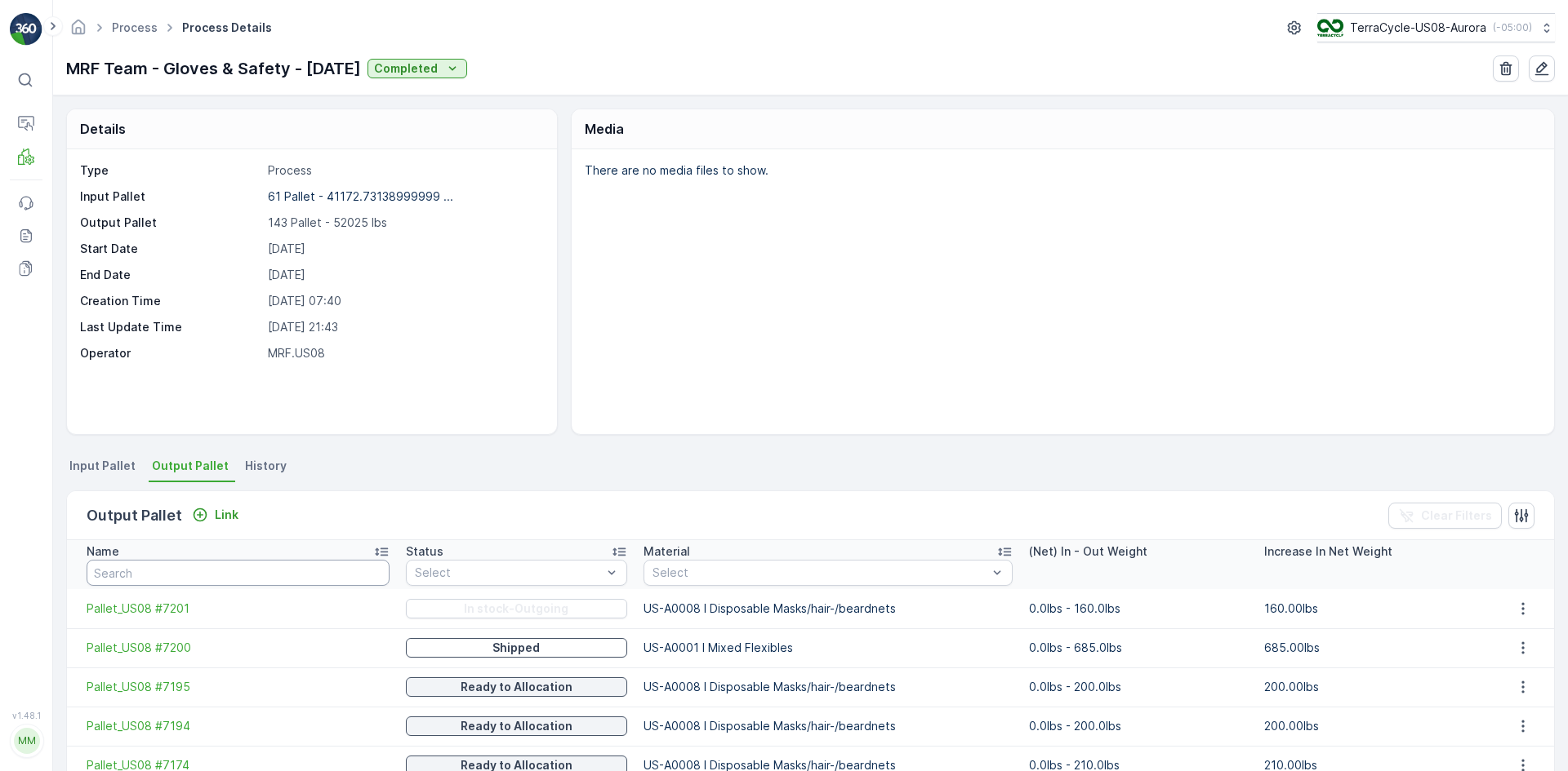
click at [163, 573] on input "text" at bounding box center [238, 573] width 303 height 26
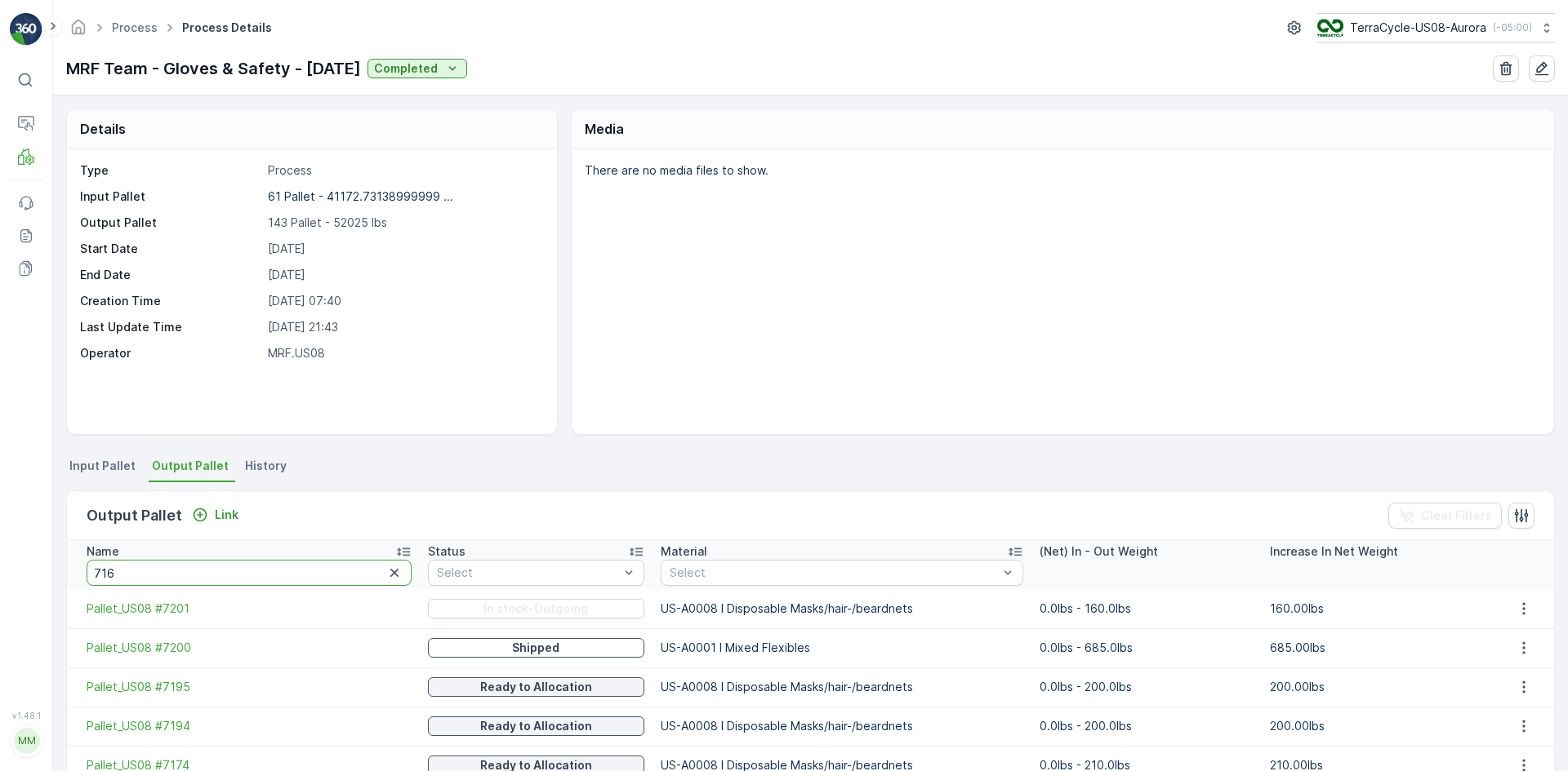
type input "7167"
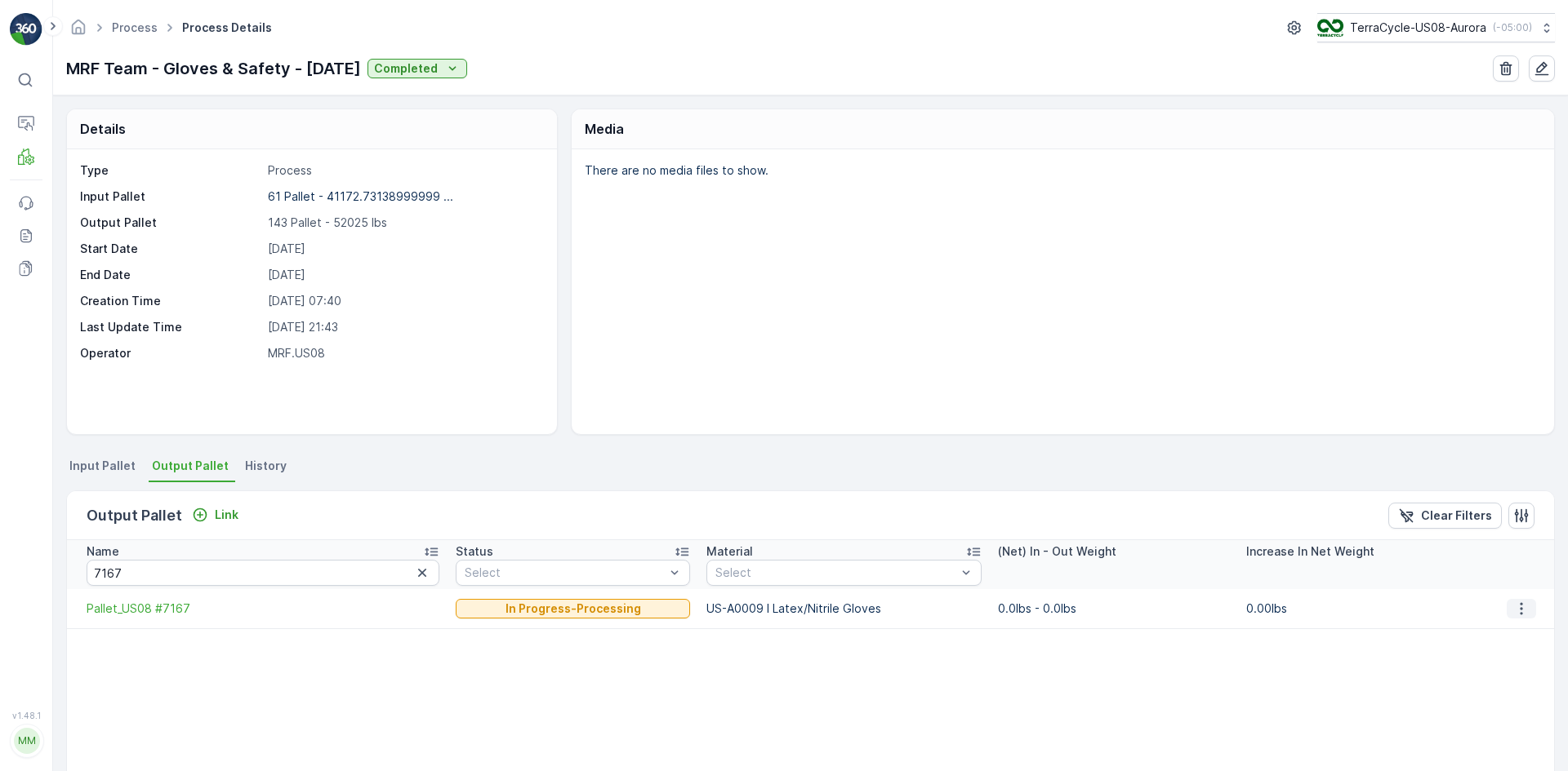
click at [1515, 615] on icon "button" at bounding box center [1522, 609] width 16 height 16
click at [162, 613] on span "Pallet_US08 #7167" at bounding box center [262, 609] width 352 height 16
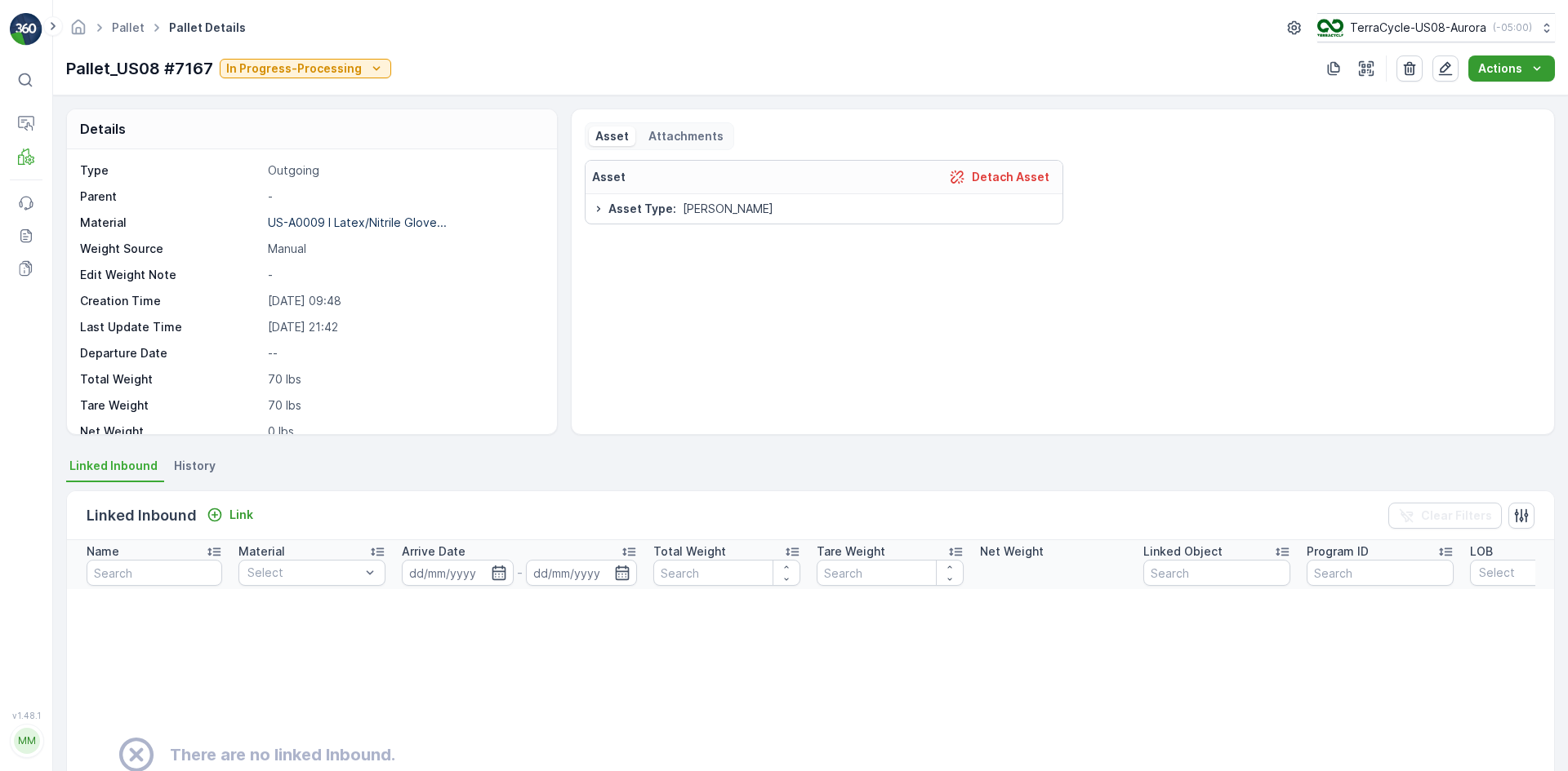
click at [1490, 70] on p "Actions" at bounding box center [1500, 68] width 44 height 16
click at [1355, 162] on div "Asset Detach Asset Asset Type : [PERSON_NAME]" at bounding box center [1063, 290] width 956 height 261
click at [1333, 66] on icon "button" at bounding box center [1333, 68] width 12 height 14
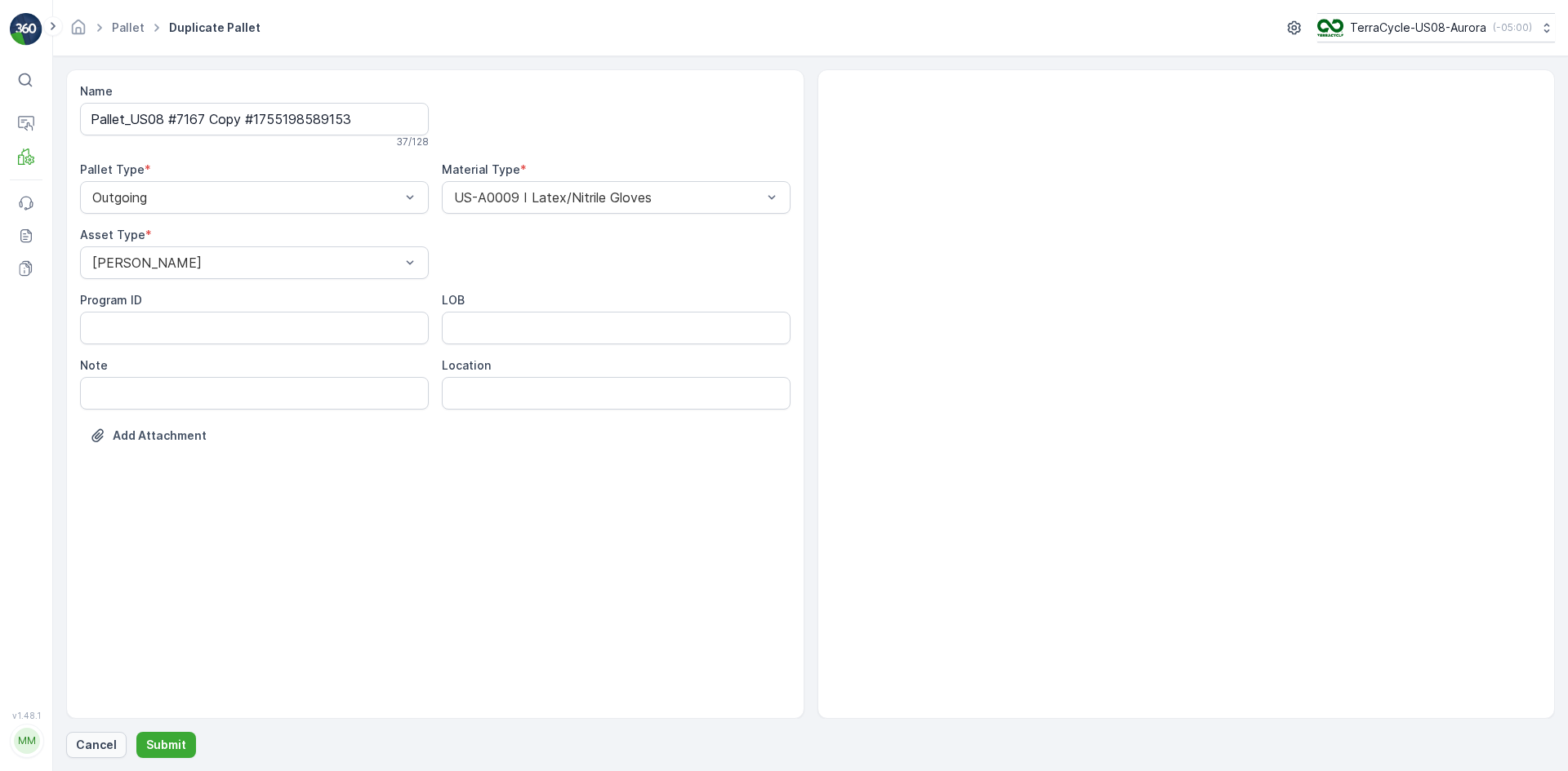
click at [94, 740] on p "Cancel" at bounding box center [96, 746] width 41 height 16
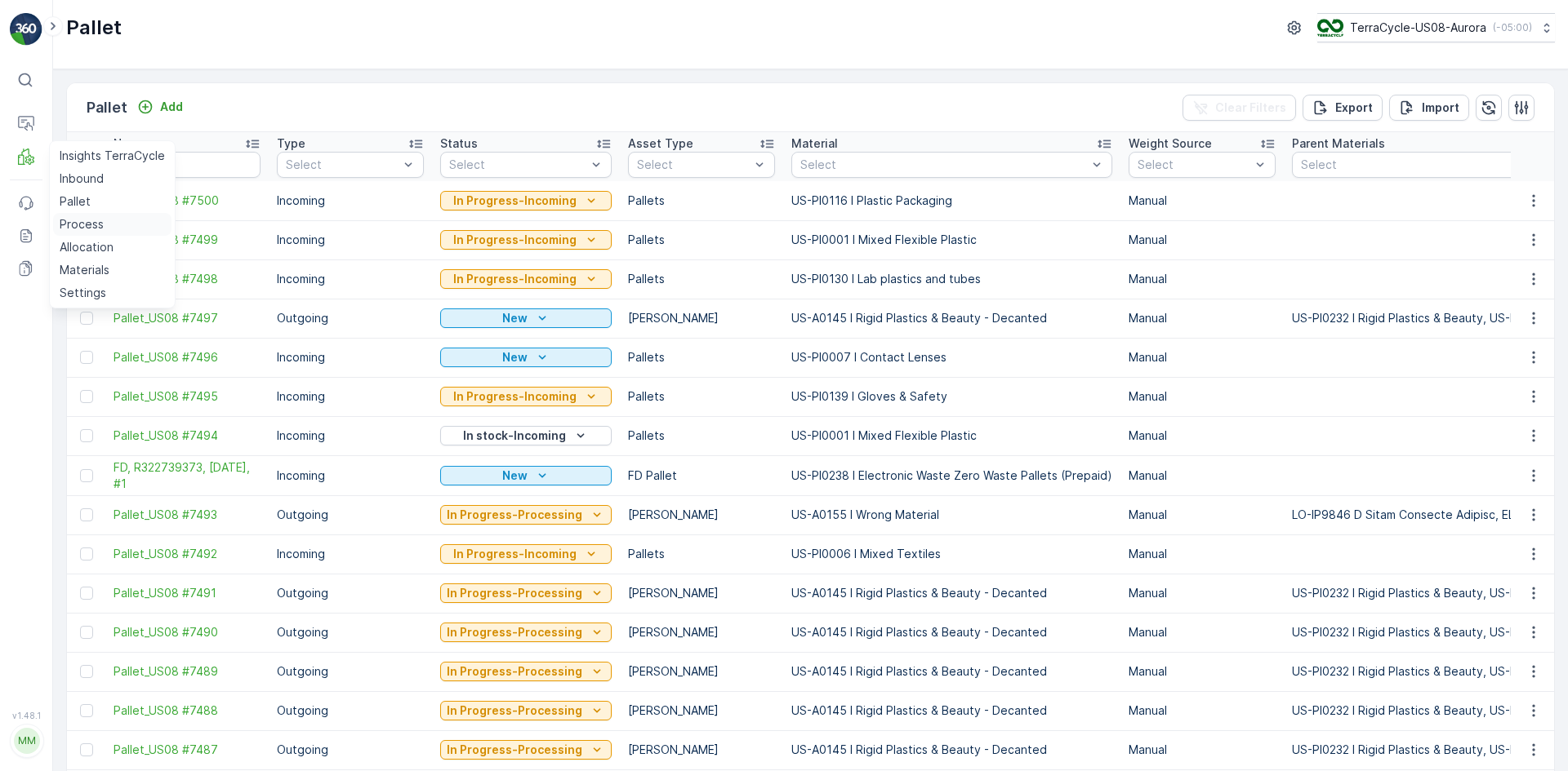
click at [108, 228] on link "Process" at bounding box center [112, 224] width 118 height 23
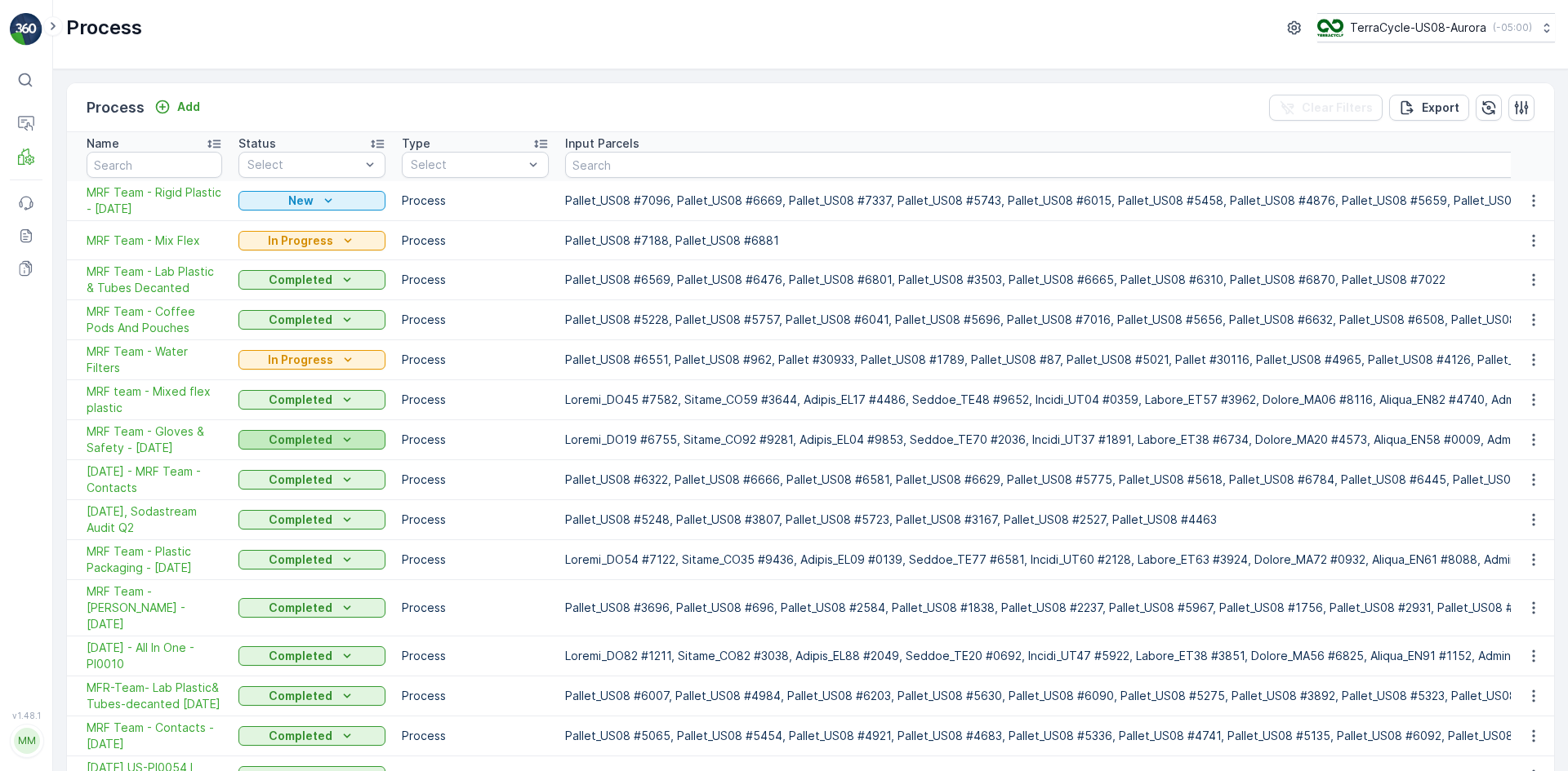
click at [297, 439] on p "Completed" at bounding box center [300, 440] width 64 height 16
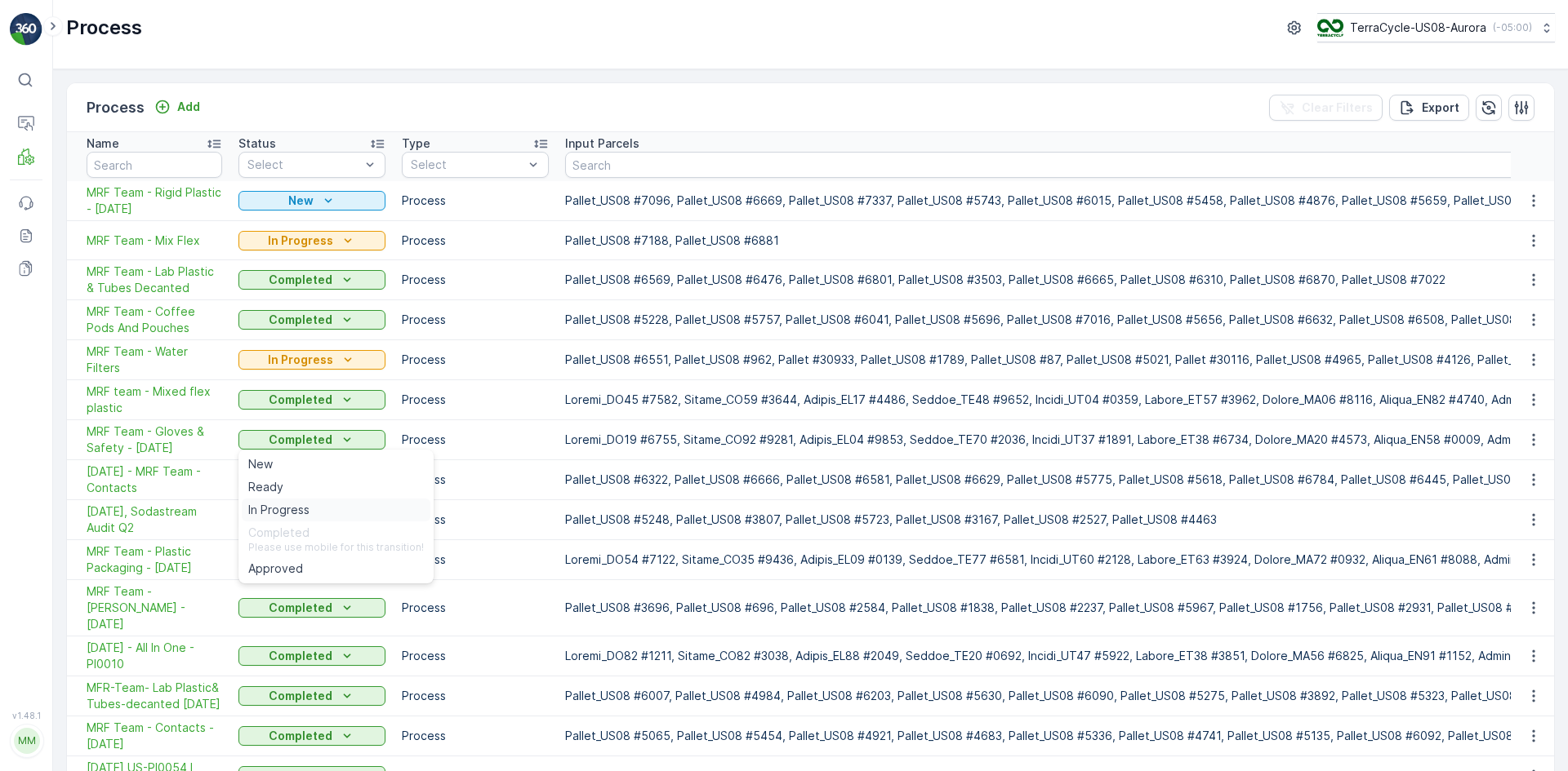
click at [289, 504] on span "In Progress" at bounding box center [279, 511] width 61 height 16
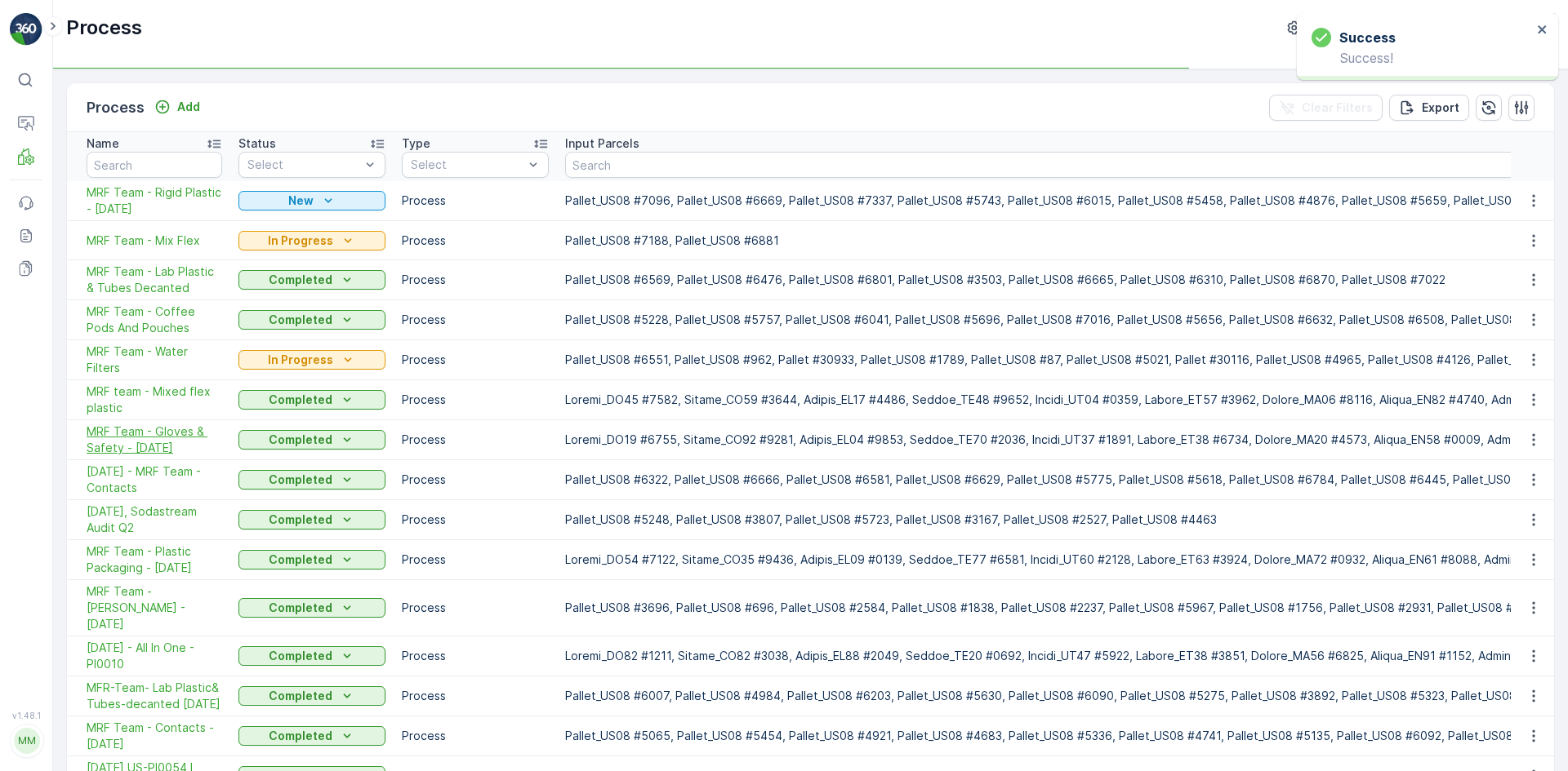
click at [181, 451] on span "MRF Team - Gloves & Safety - [DATE]" at bounding box center [154, 440] width 136 height 33
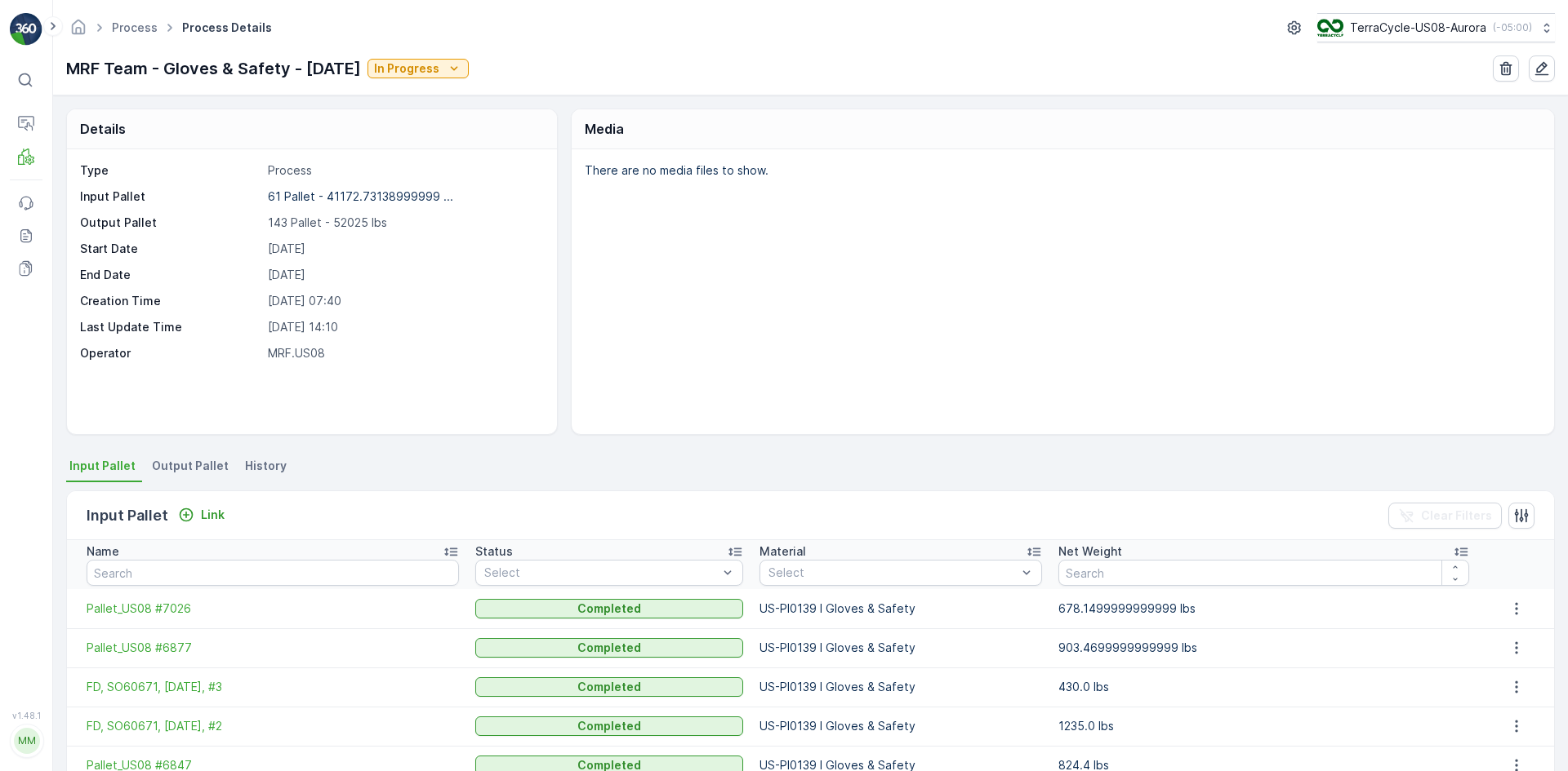
click at [204, 470] on span "Output Pallet" at bounding box center [190, 466] width 76 height 16
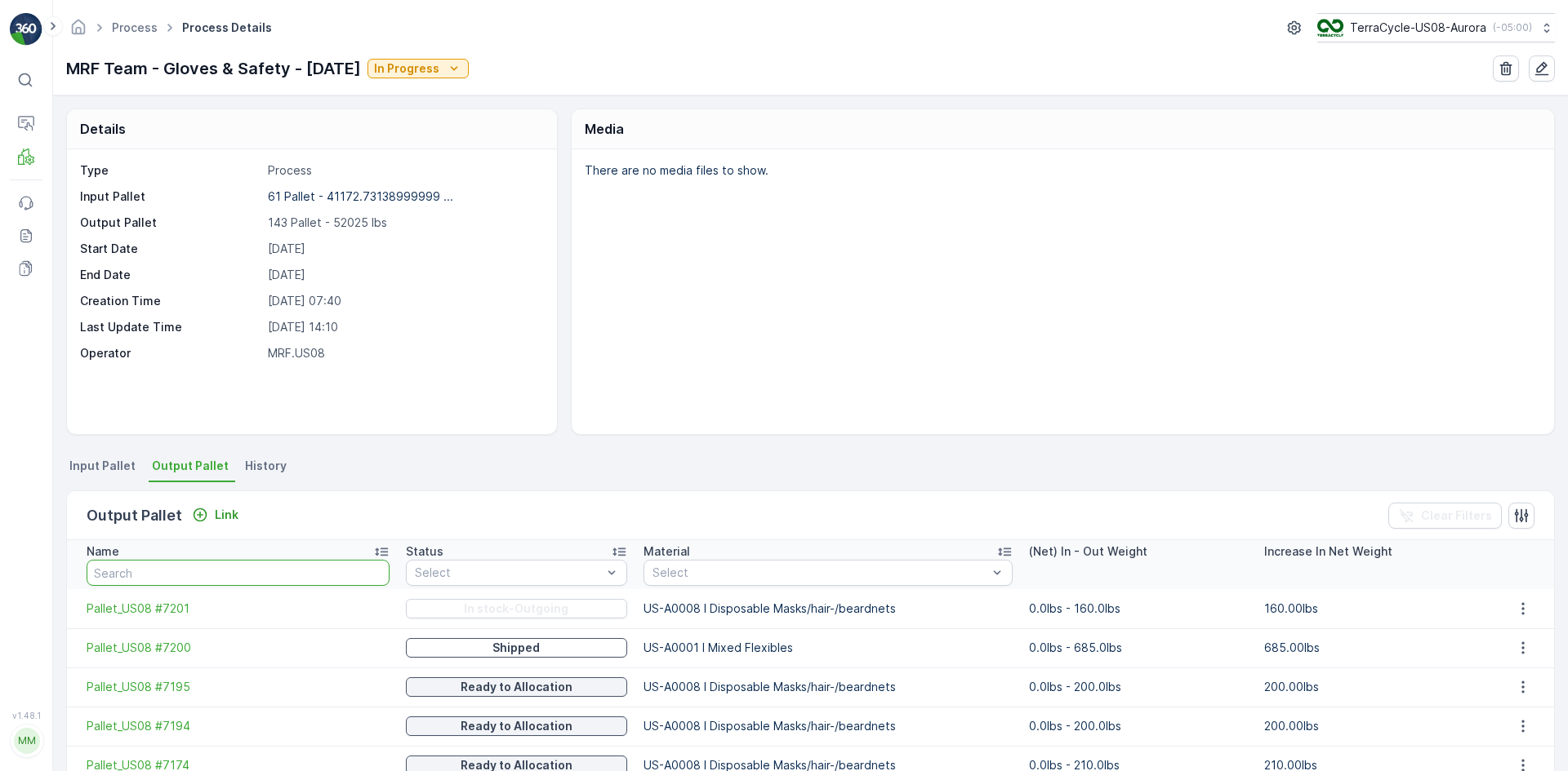
click at [173, 566] on input "text" at bounding box center [238, 573] width 303 height 26
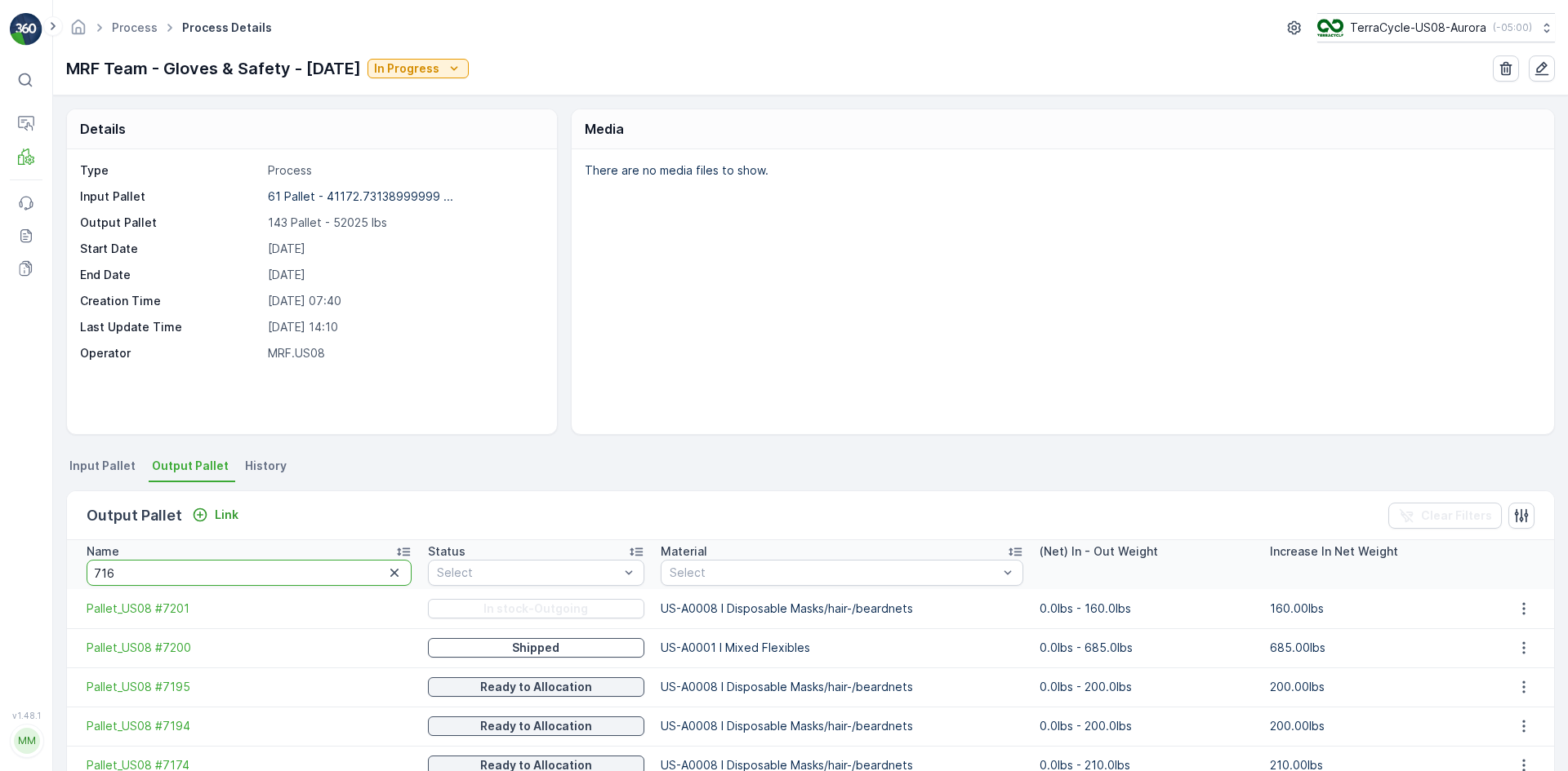
type input "7167"
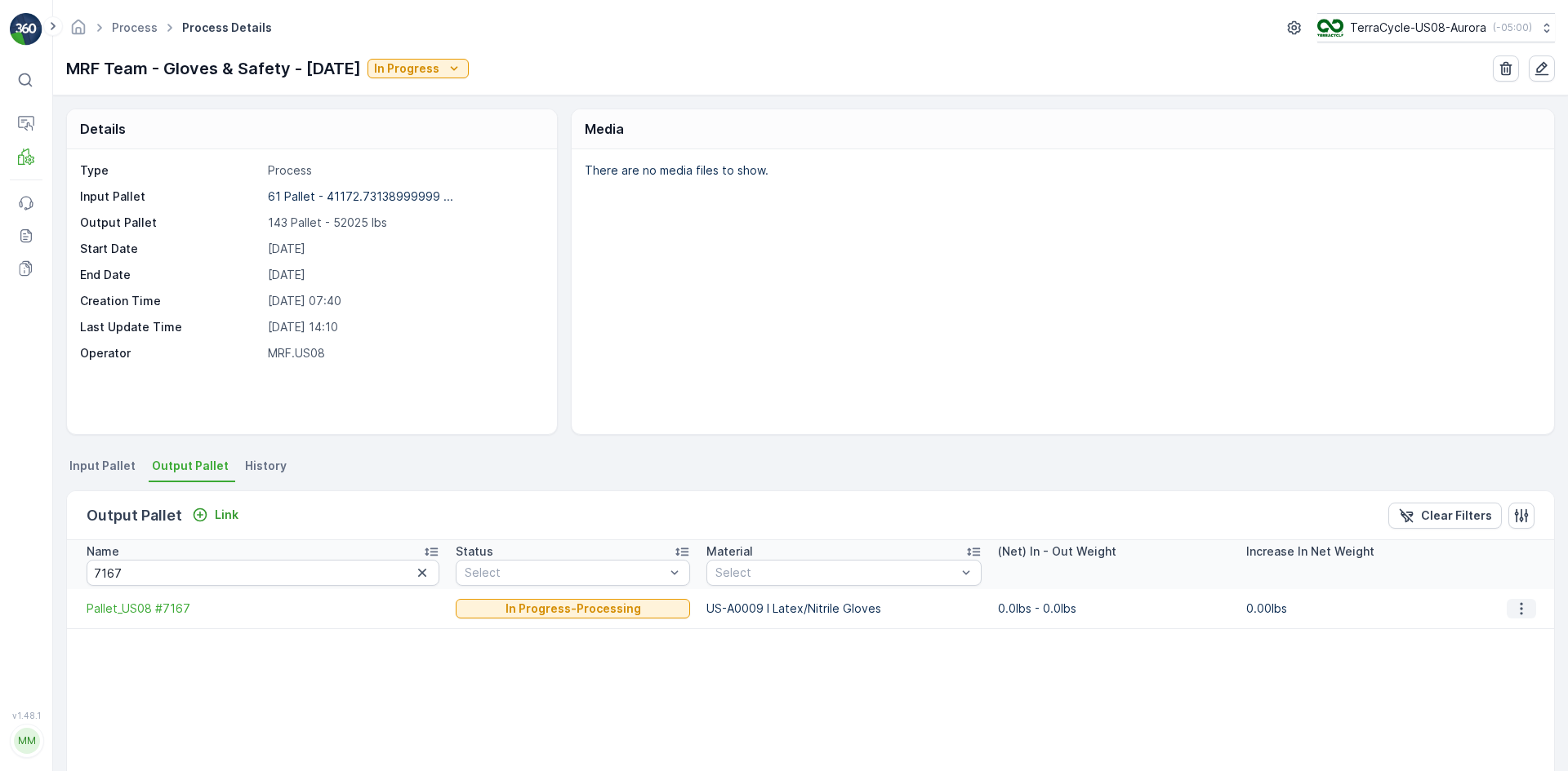
click at [1513, 610] on icon "button" at bounding box center [1522, 609] width 16 height 16
click at [1522, 630] on span "Detach" at bounding box center [1532, 634] width 40 height 16
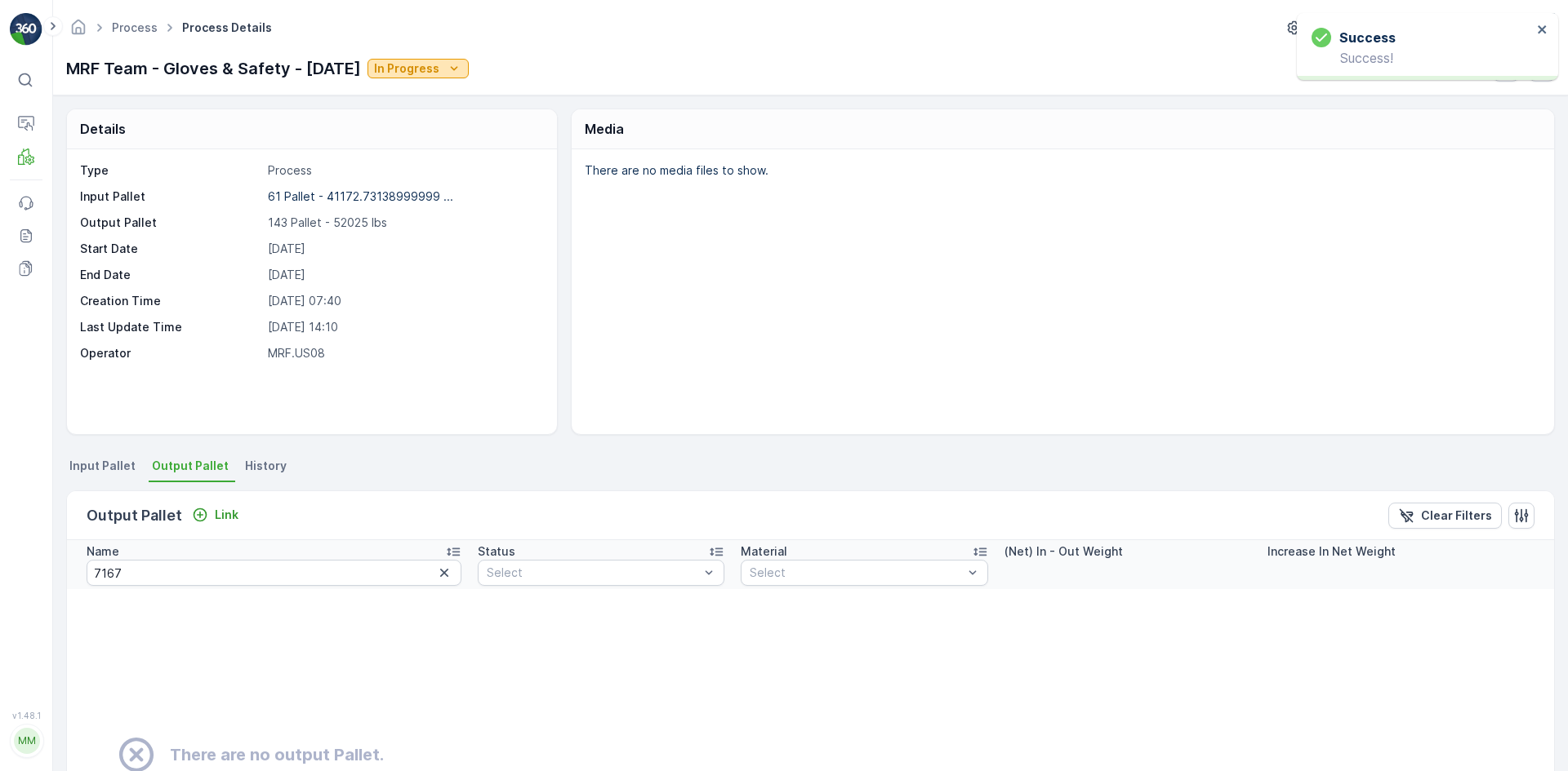
click at [422, 66] on p "In Progress" at bounding box center [407, 68] width 66 height 16
click at [412, 685] on td "There are no output Pallet." at bounding box center [810, 755] width 1487 height 332
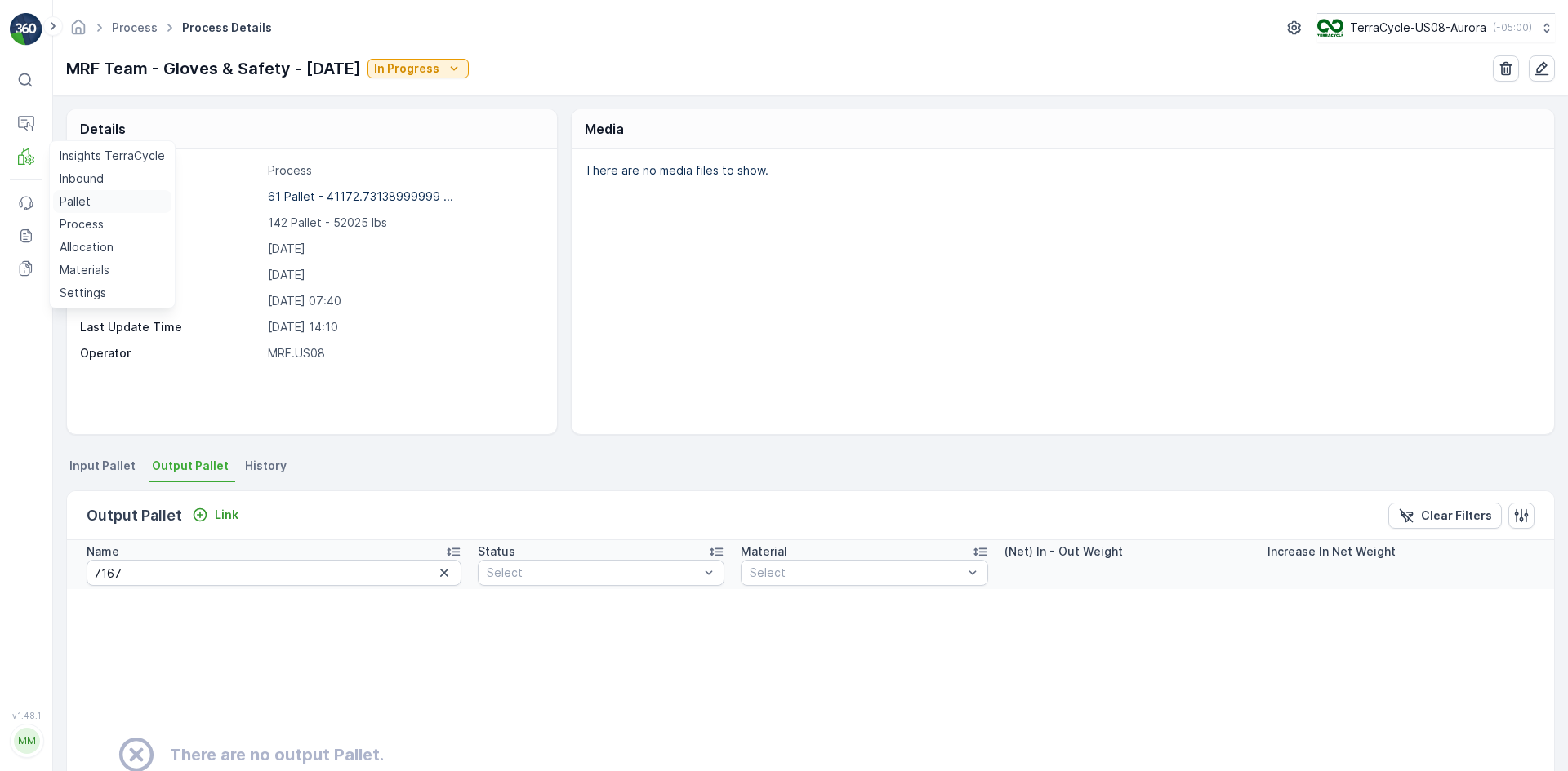
click at [79, 196] on p "Pallet" at bounding box center [75, 202] width 31 height 16
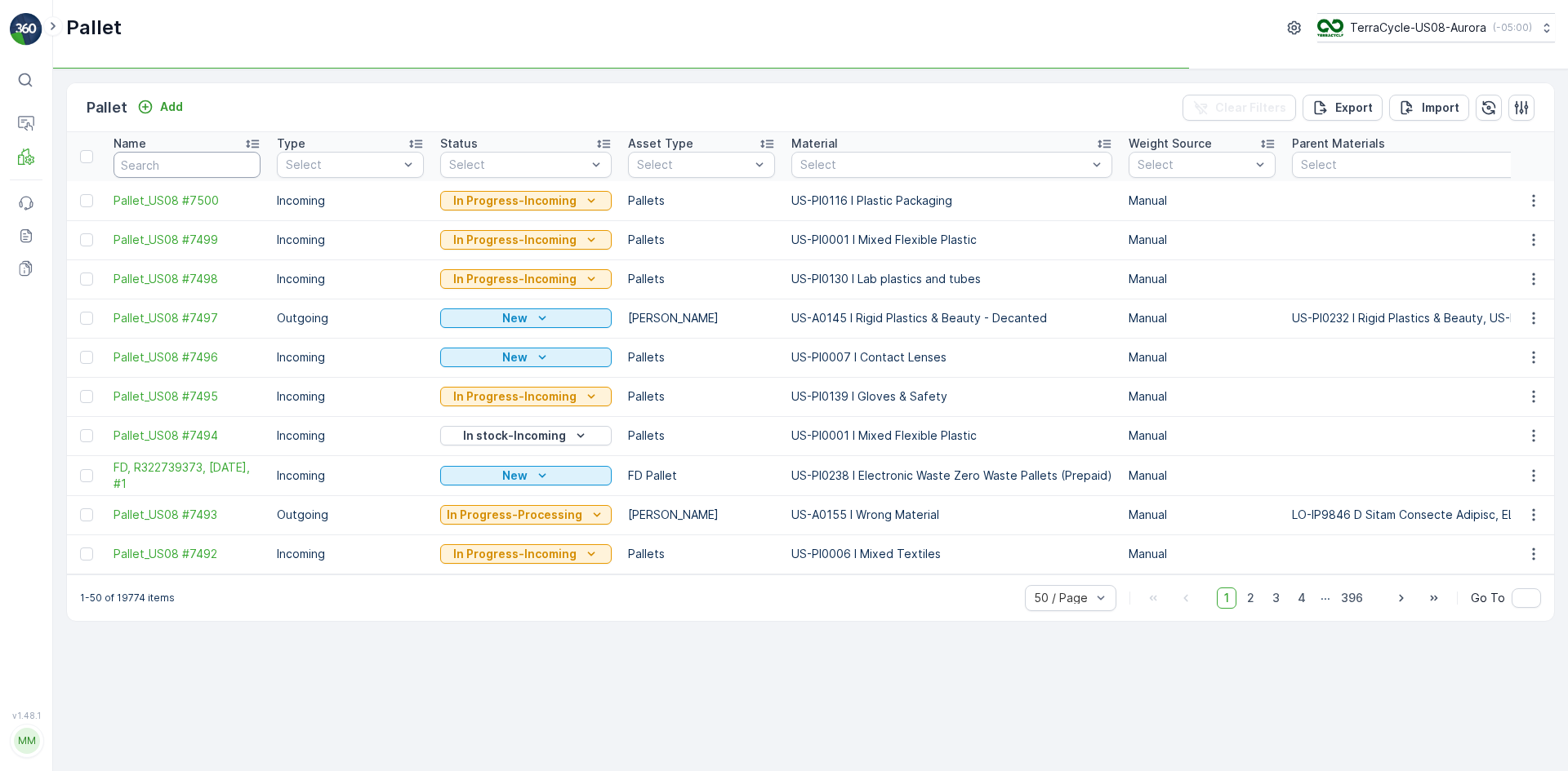
click at [199, 159] on input "text" at bounding box center [187, 165] width 147 height 26
type input "716"
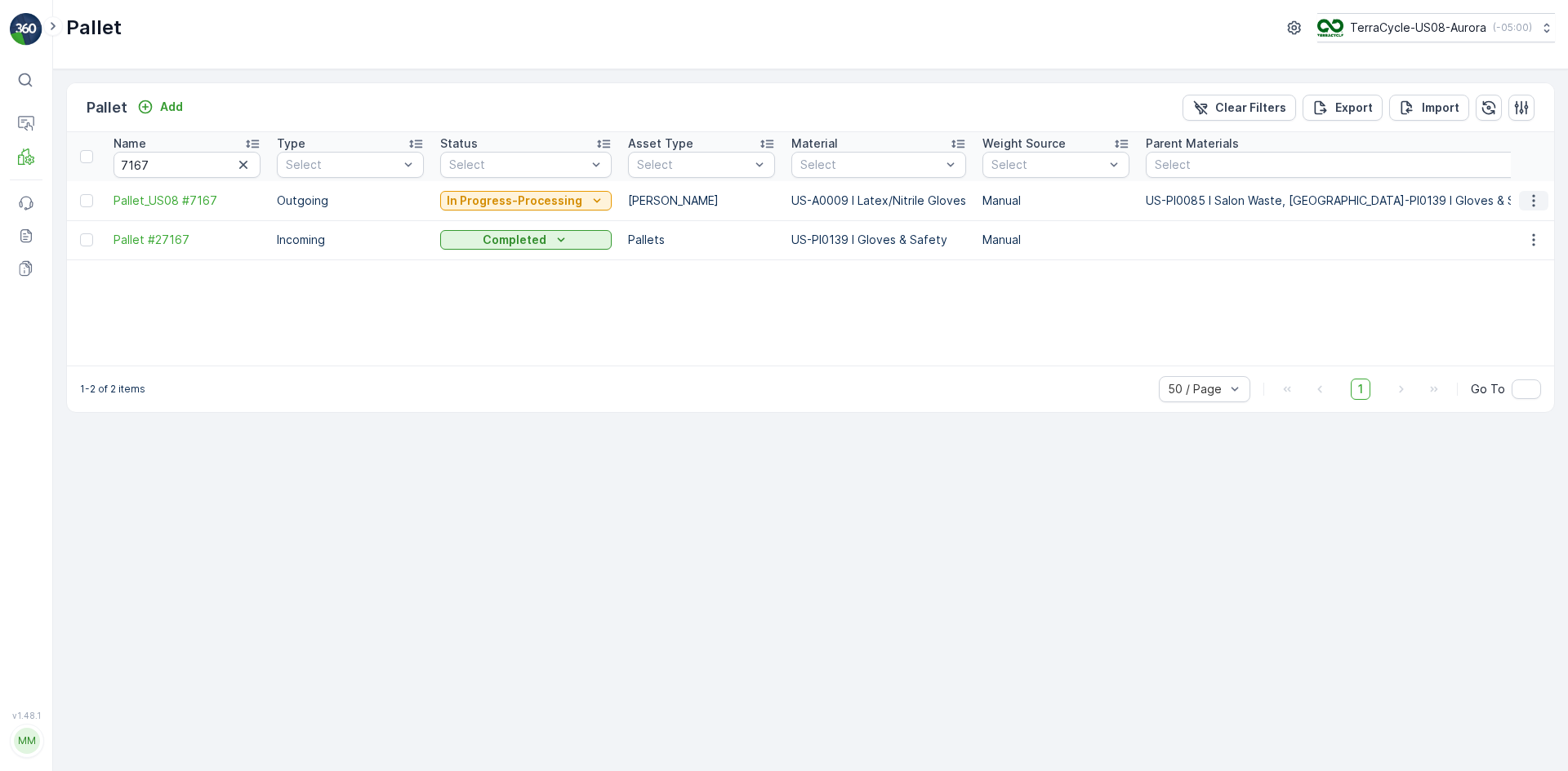
click at [1523, 202] on button "button" at bounding box center [1533, 201] width 29 height 20
click at [1520, 339] on span "Delete Pallet" at bounding box center [1502, 347] width 72 height 16
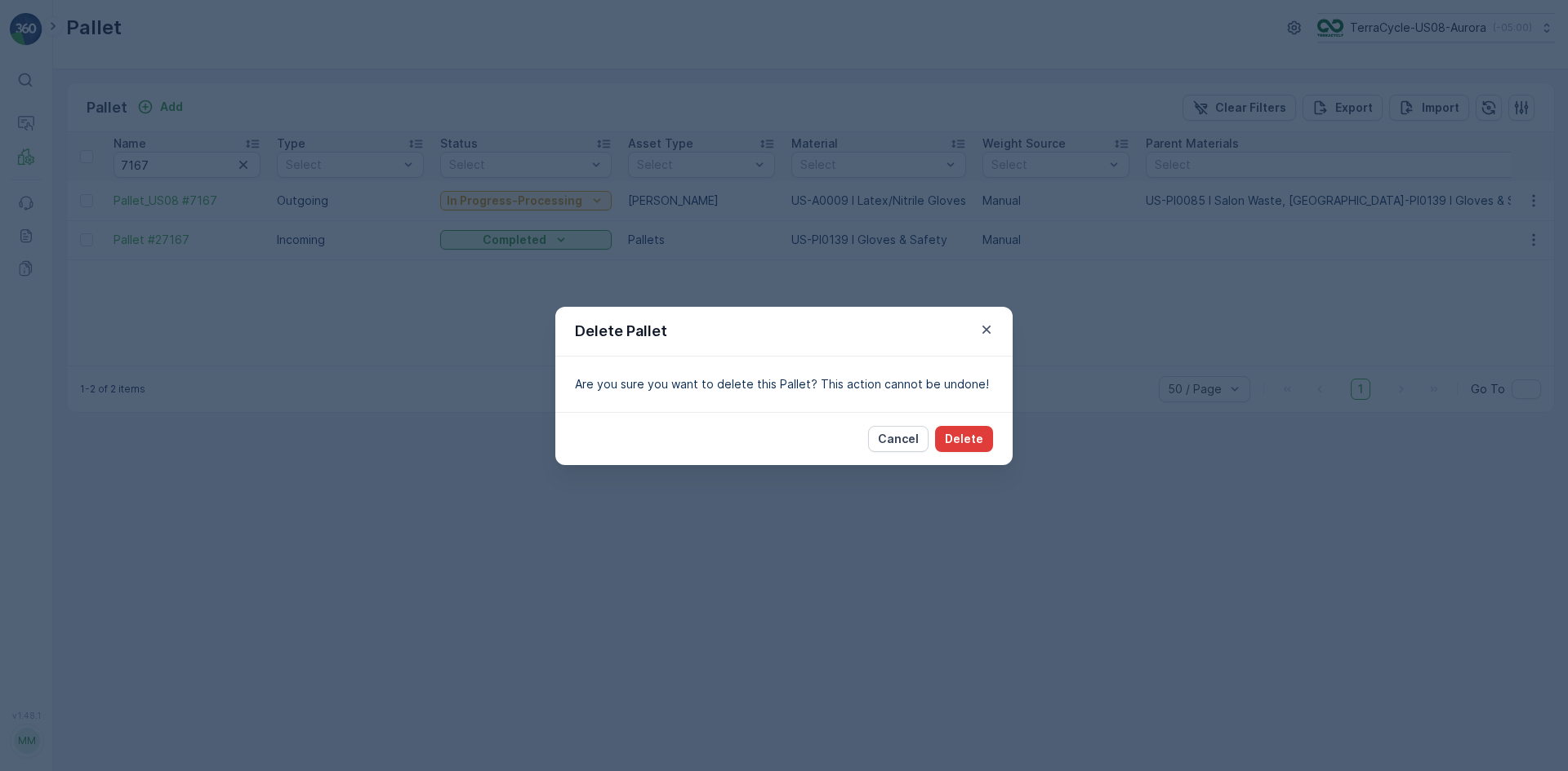
click at [974, 436] on p "Delete" at bounding box center [964, 440] width 38 height 16
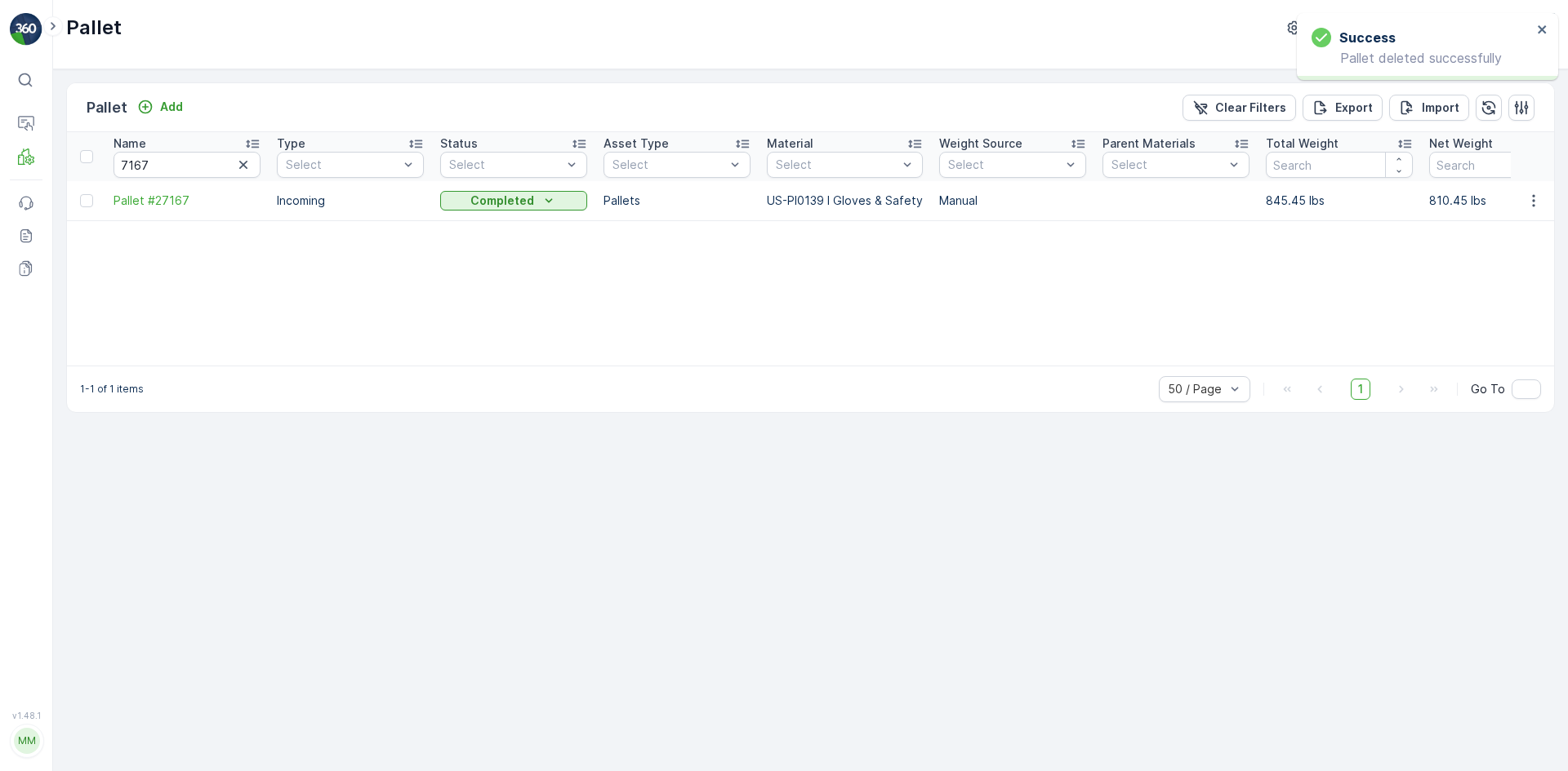
click at [101, 272] on div "Name 7167 Type Select Status Select Asset Type Select Material Select Weight So…" at bounding box center [810, 249] width 1487 height 233
